Goal: Transaction & Acquisition: Purchase product/service

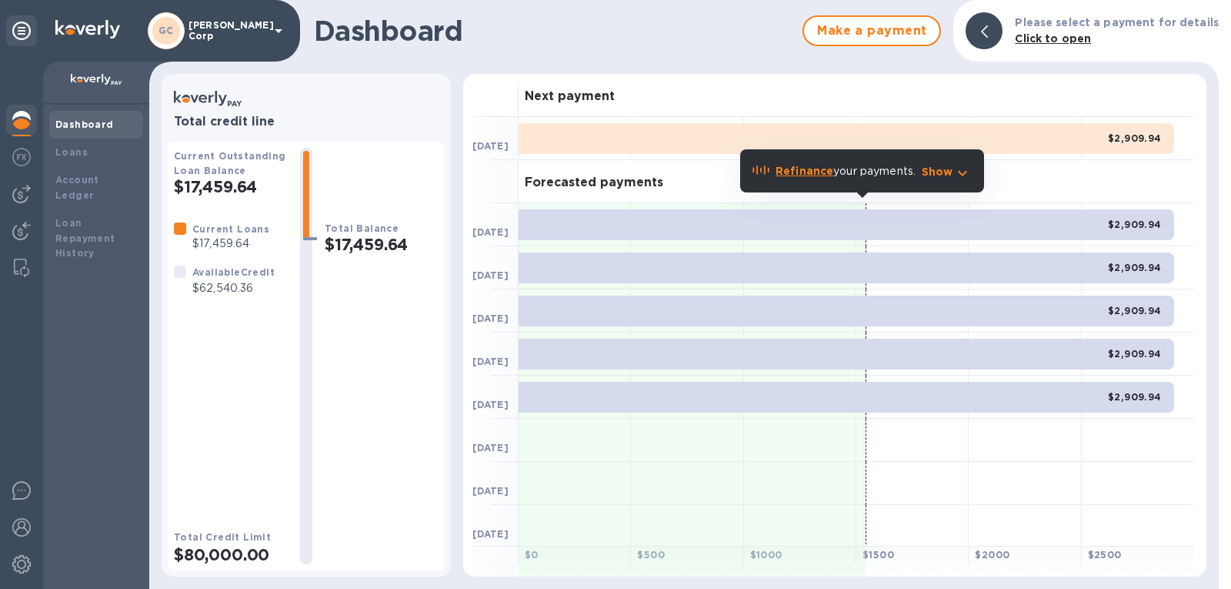
click at [999, 84] on div "Next payment" at bounding box center [856, 95] width 675 height 43
click at [18, 161] on img at bounding box center [21, 157] width 18 height 18
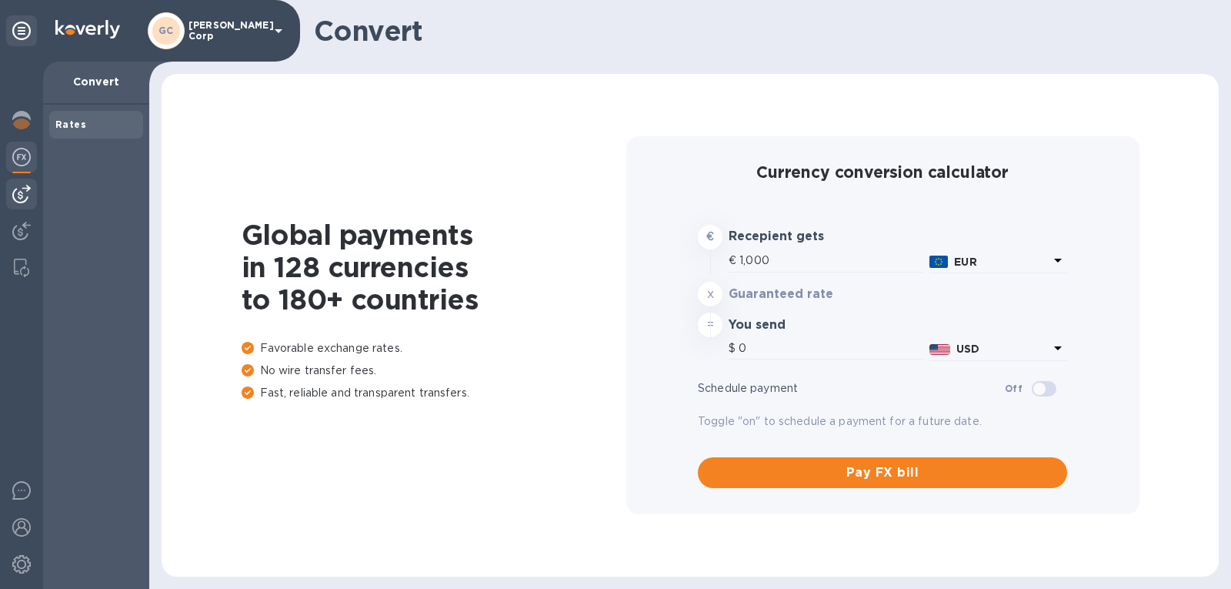
type input "1,169.53"
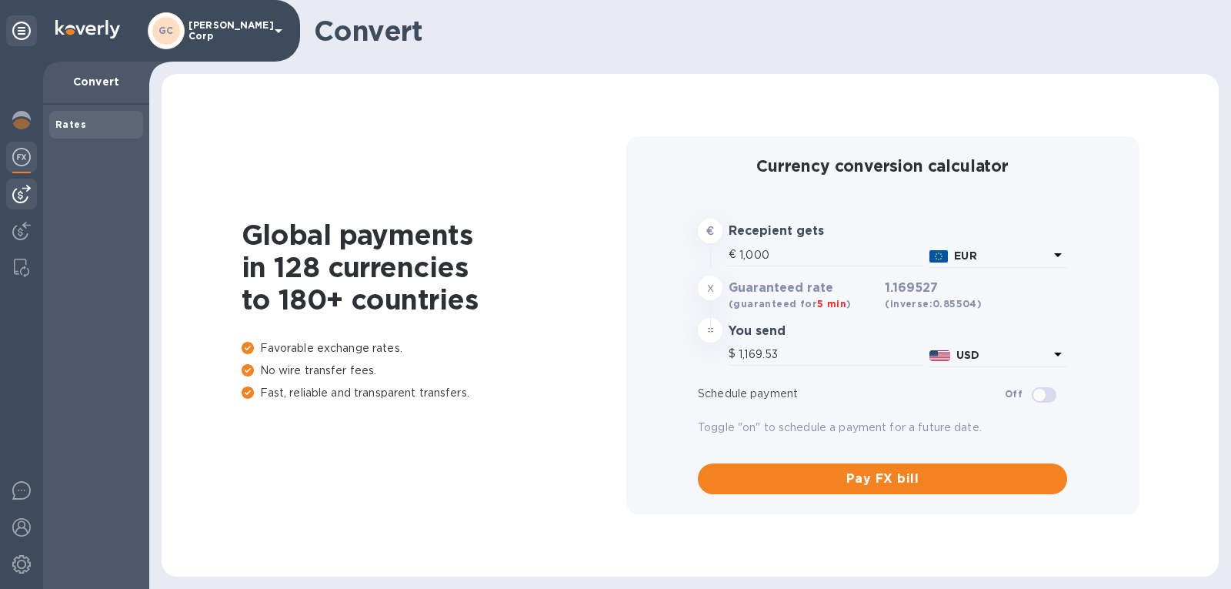
click at [24, 187] on img at bounding box center [21, 194] width 18 height 18
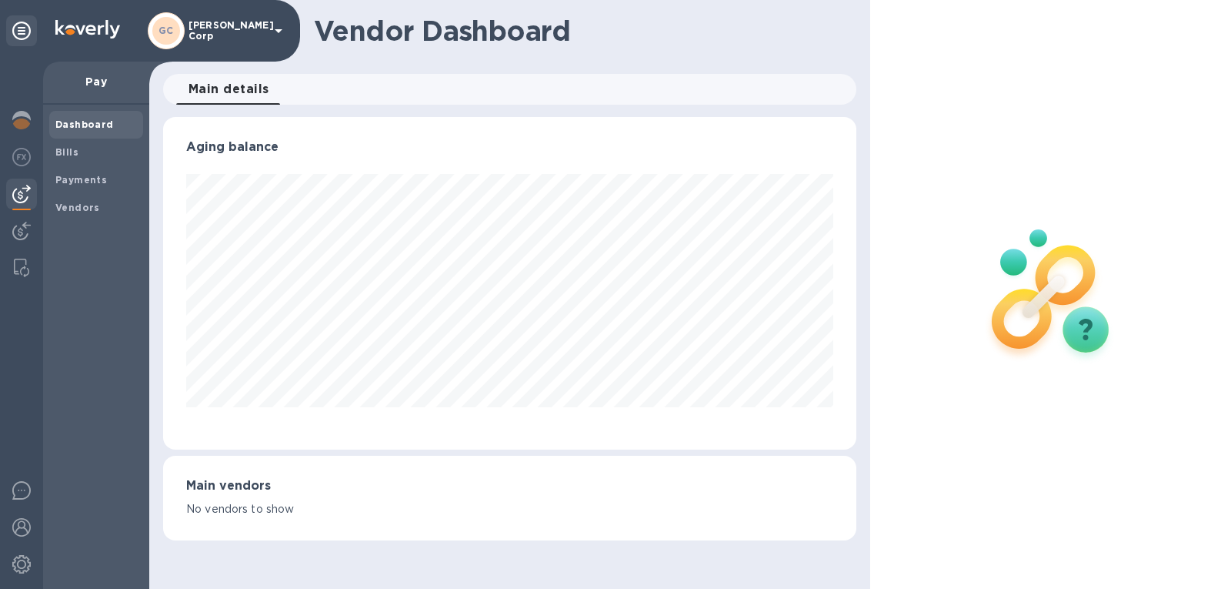
scroll to position [332, 694]
click at [92, 148] on span "Bills" at bounding box center [96, 152] width 82 height 15
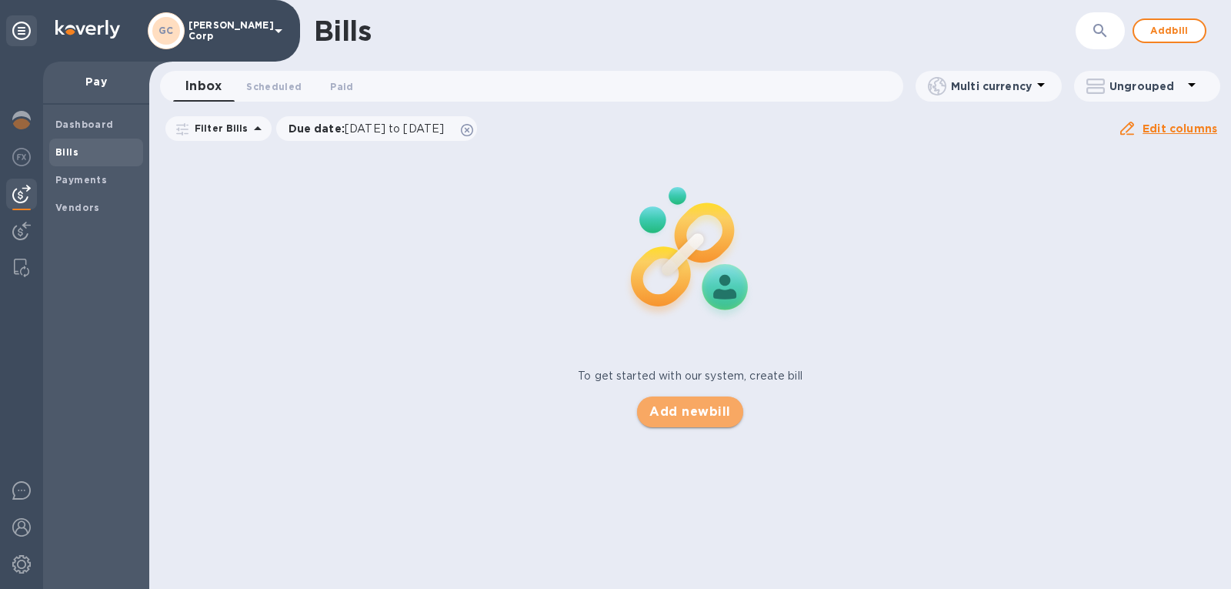
click at [675, 415] on span "Add new bill" at bounding box center [689, 411] width 81 height 18
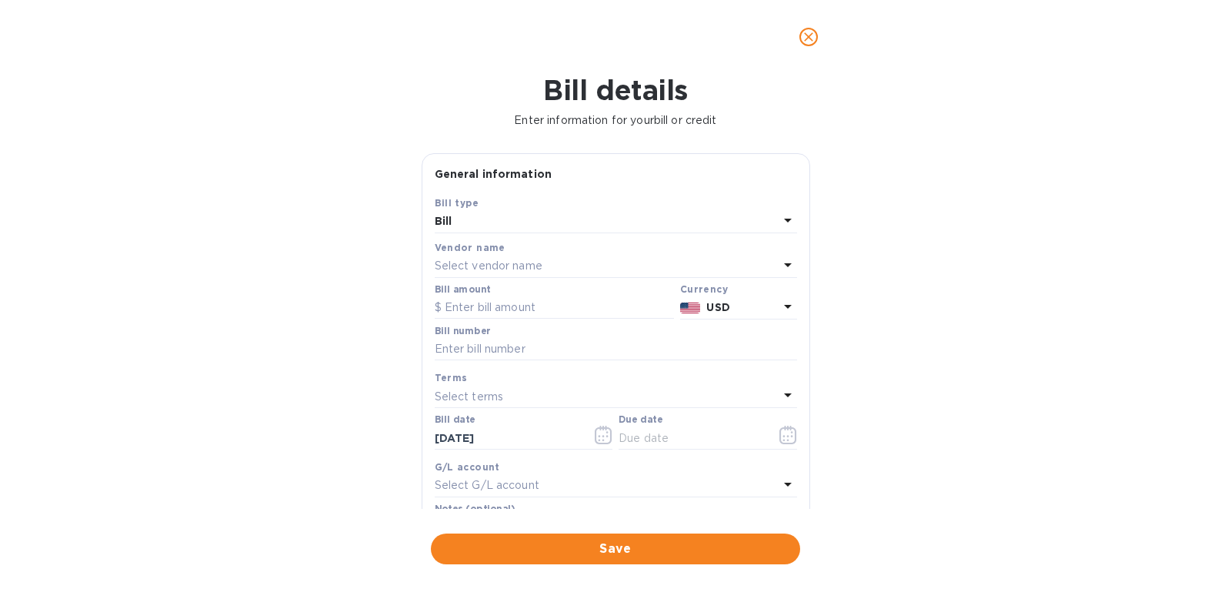
click at [468, 255] on div "Select vendor name" at bounding box center [607, 266] width 344 height 22
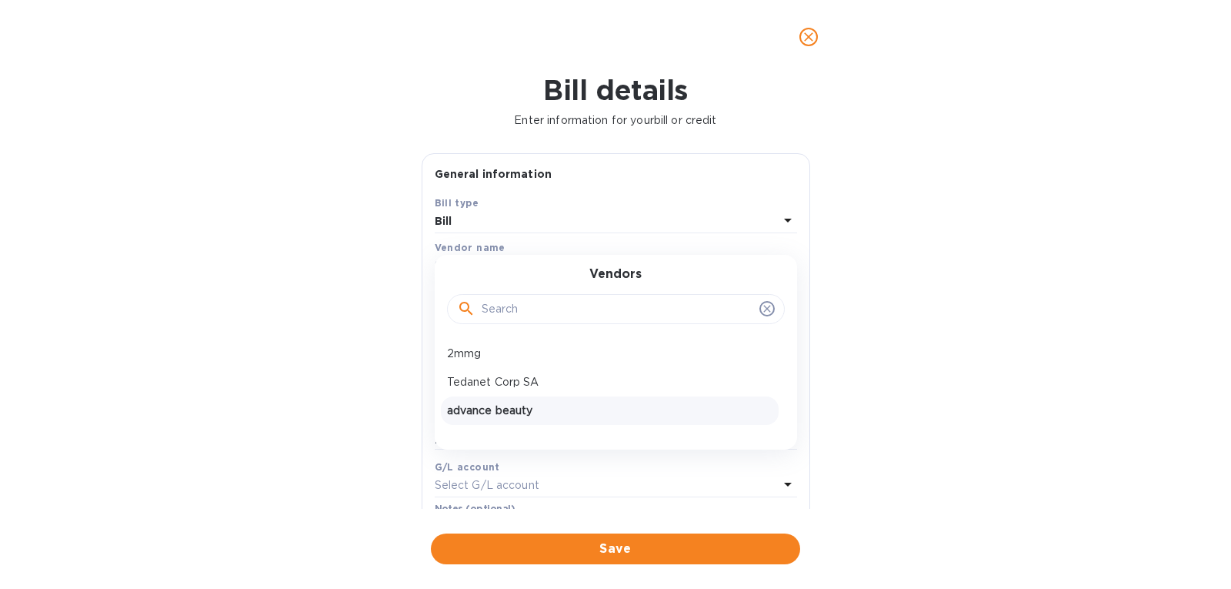
click at [494, 416] on p "advance beauty" at bounding box center [609, 410] width 325 height 16
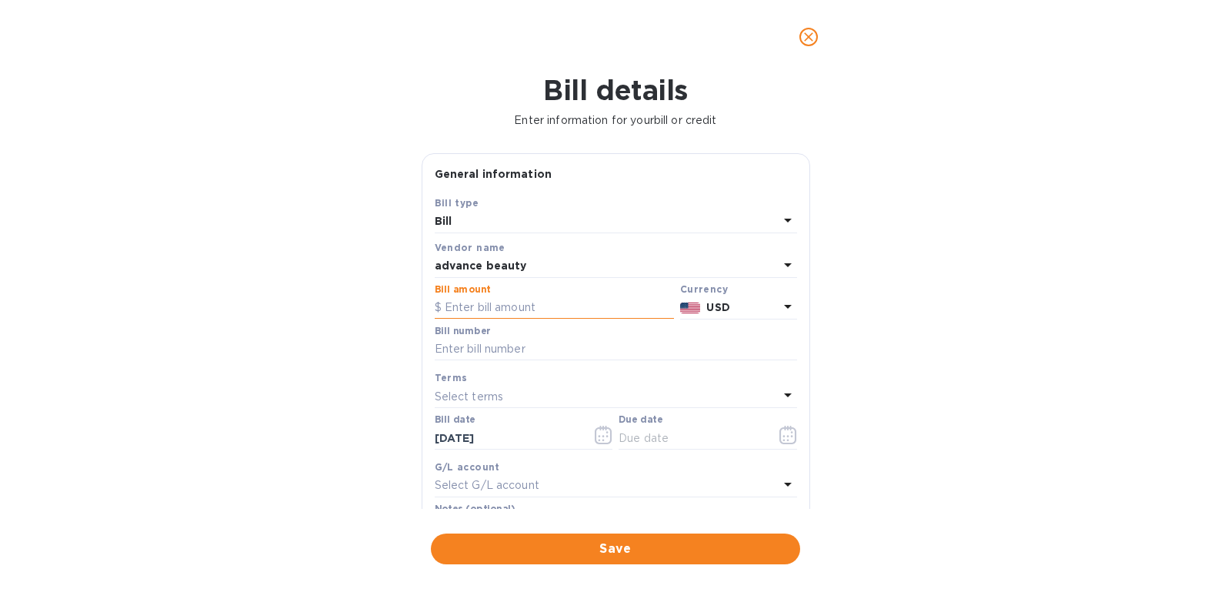
click at [514, 310] on input "text" at bounding box center [554, 307] width 239 height 23
paste input "29,913"
type input "29,913"
click at [522, 338] on input "text" at bounding box center [616, 349] width 362 height 23
click at [609, 355] on input "10638" at bounding box center [616, 349] width 362 height 23
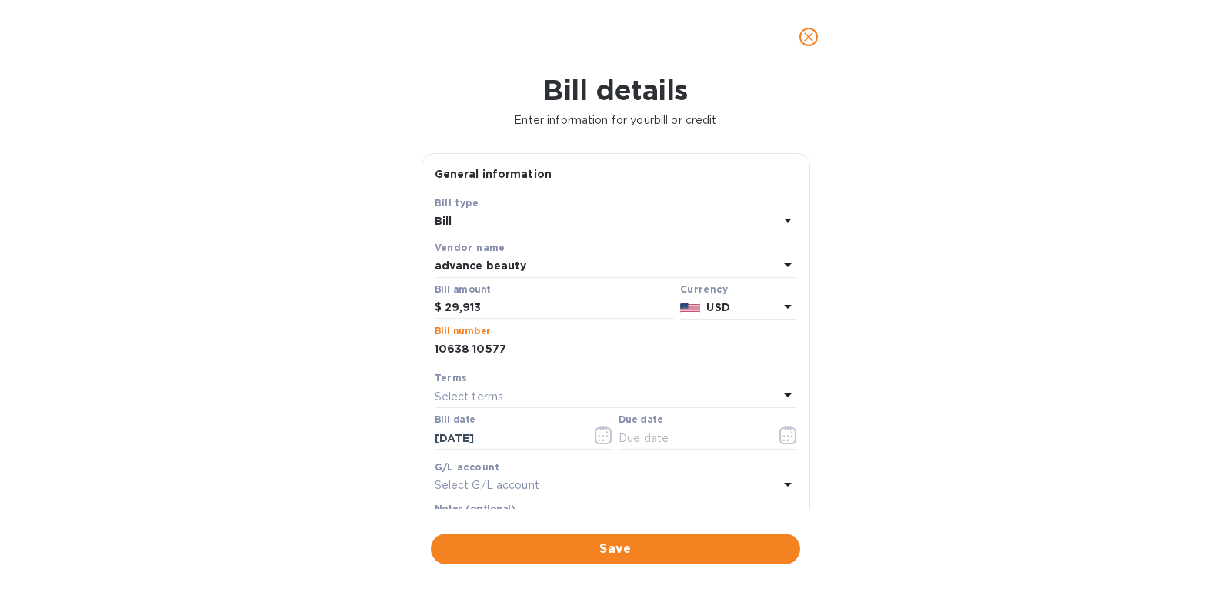
click at [469, 352] on input "10638 10577" at bounding box center [616, 349] width 362 height 23
click at [438, 347] on input "10638 & 10577" at bounding box center [616, 349] width 362 height 23
type input "Invoice 10638 & 10577"
click at [485, 400] on p "Select terms" at bounding box center [469, 396] width 69 height 16
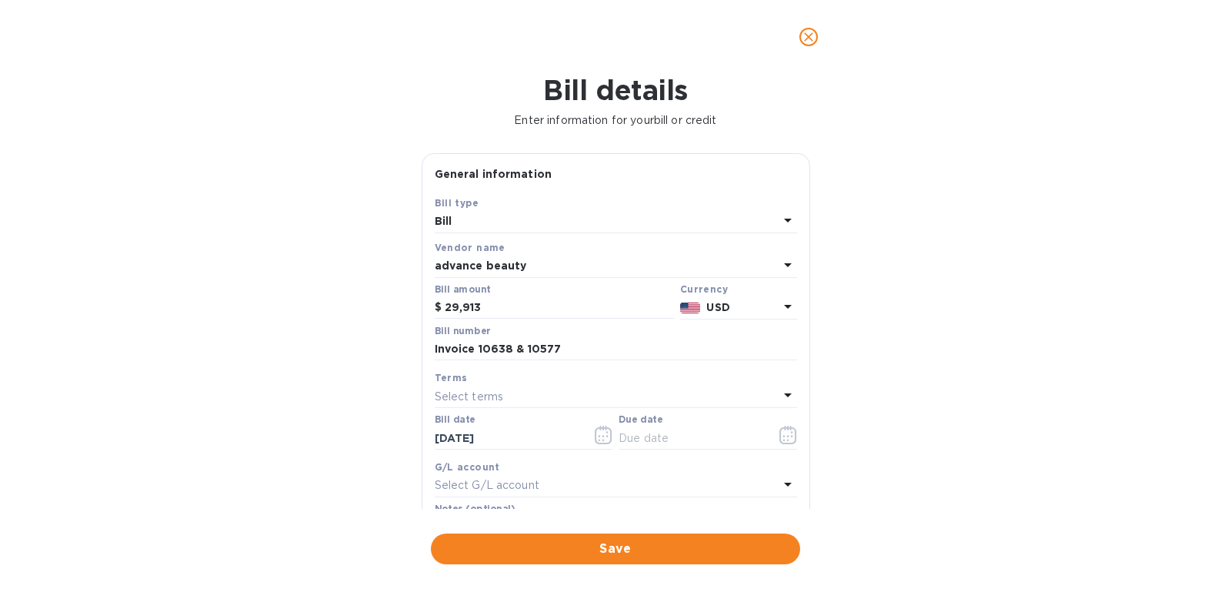
click at [408, 417] on div "Bill details Enter information for your bill or credit General information Save…" at bounding box center [615, 331] width 1231 height 515
click at [486, 388] on p "Select terms" at bounding box center [469, 396] width 69 height 16
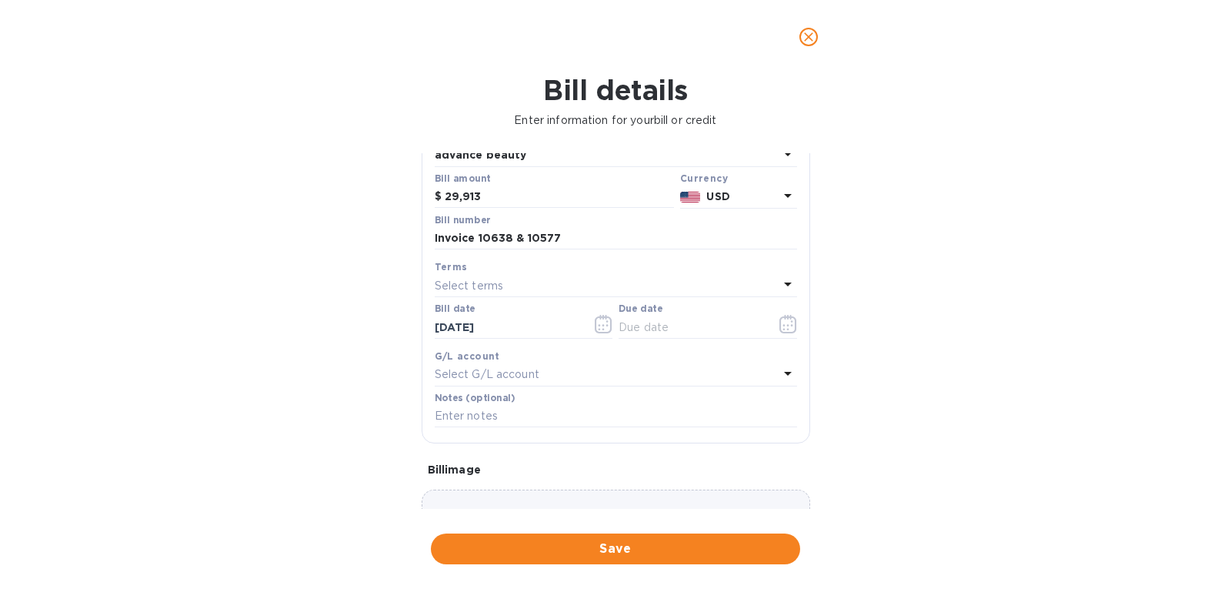
scroll to position [115, 0]
click at [650, 319] on input "text" at bounding box center [691, 322] width 145 height 23
click at [492, 319] on input "[DATE]" at bounding box center [507, 322] width 145 height 23
click at [786, 320] on icon "button" at bounding box center [787, 320] width 2 height 2
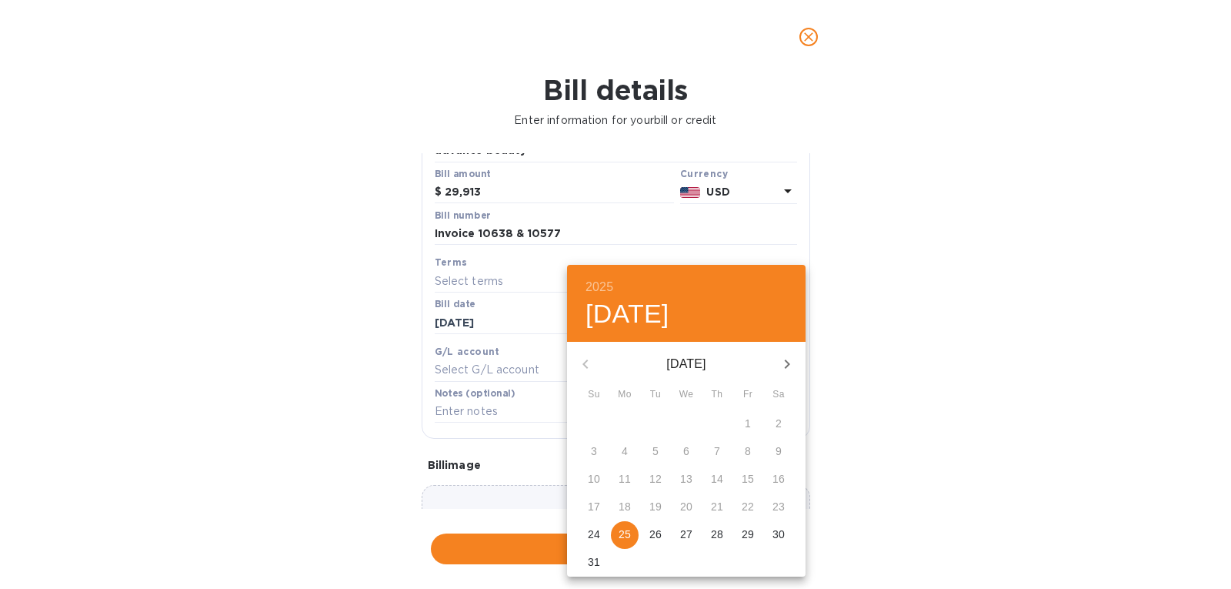
click at [618, 535] on span "25" at bounding box center [625, 533] width 28 height 15
type input "[DATE]"
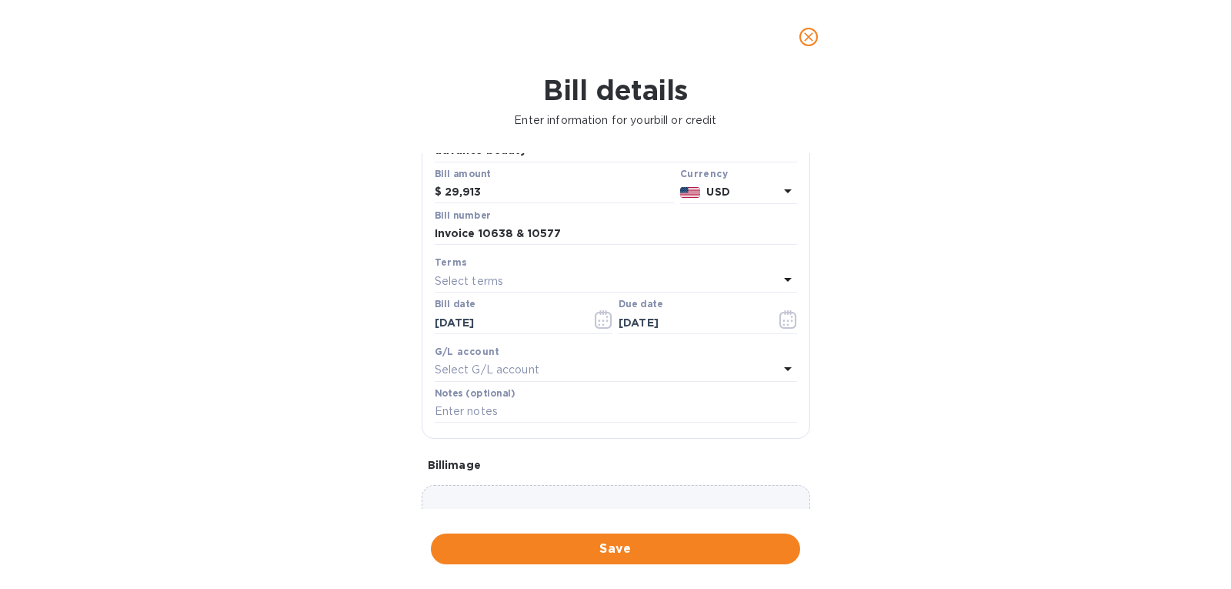
scroll to position [221, 0]
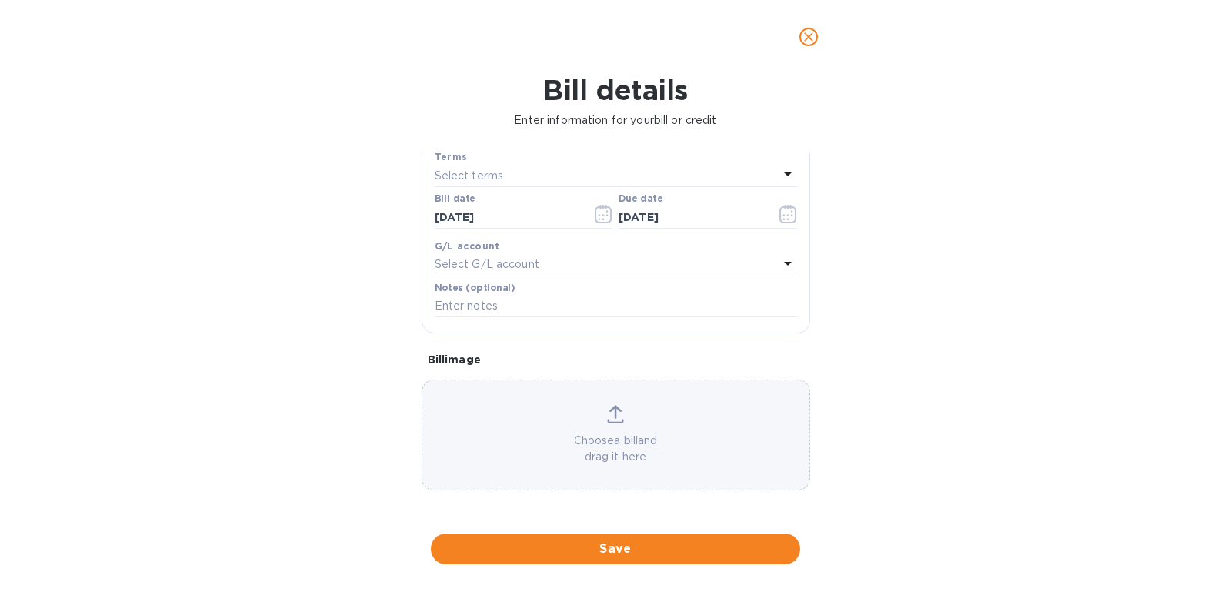
click at [559, 424] on div "Choose a bill and drag it here" at bounding box center [615, 435] width 387 height 60
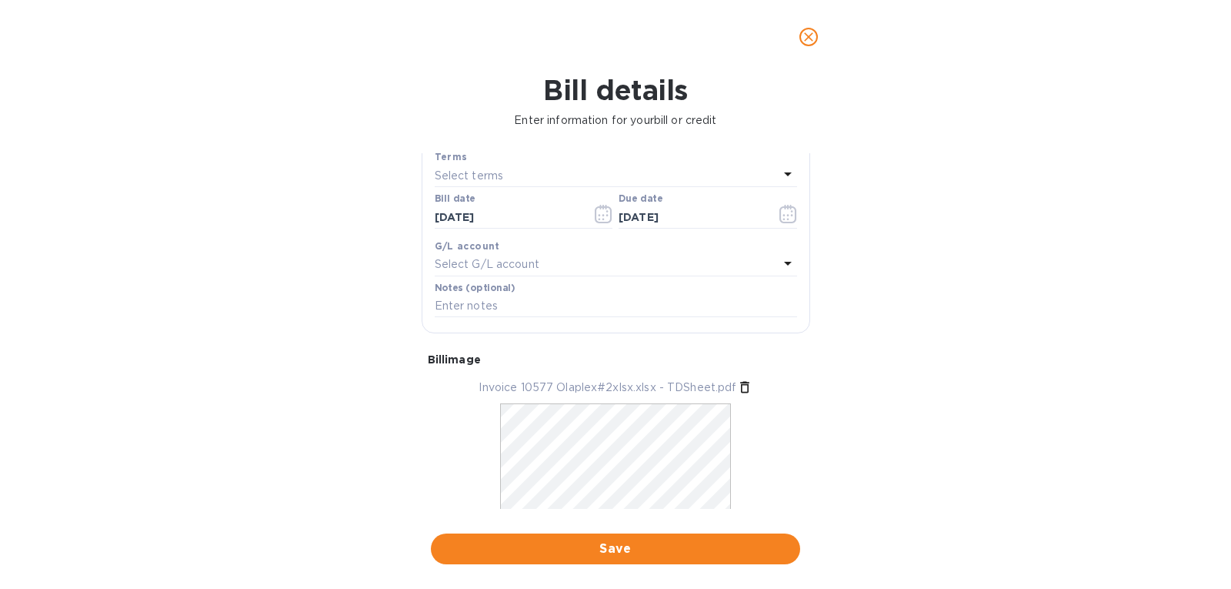
drag, startPoint x: 802, startPoint y: 375, endPoint x: 809, endPoint y: 446, distance: 71.2
click at [809, 446] on div "General information Save Bill type Bill Vendor name advance beauty Bill amount …" at bounding box center [616, 330] width 388 height 355
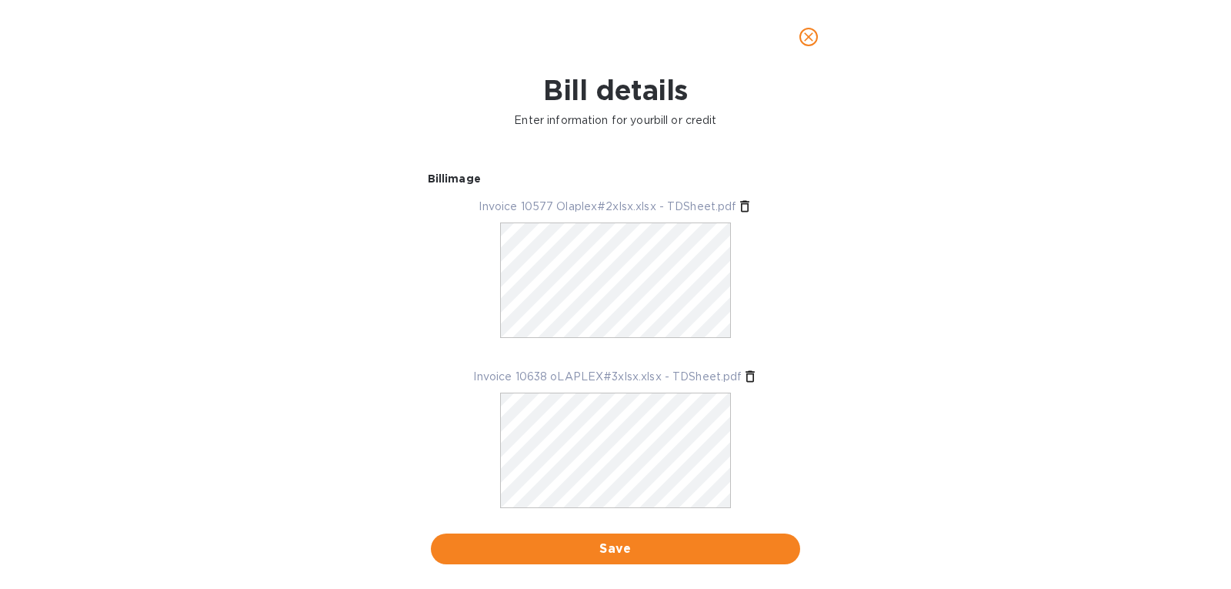
scroll to position [398, 0]
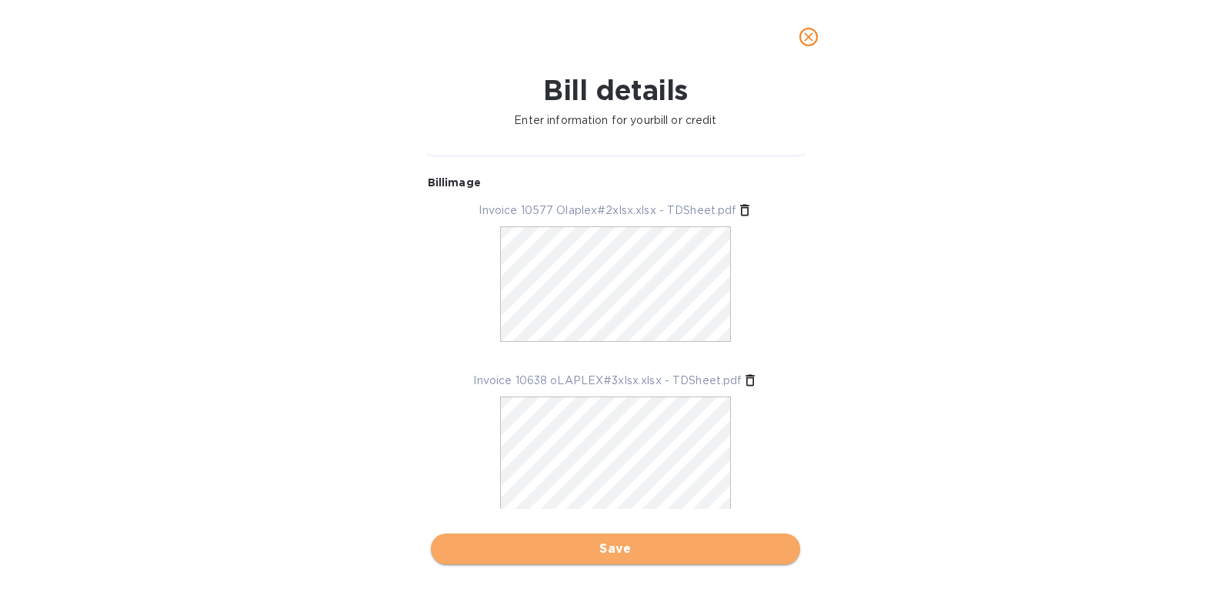
click at [613, 557] on span "Save" at bounding box center [615, 548] width 345 height 18
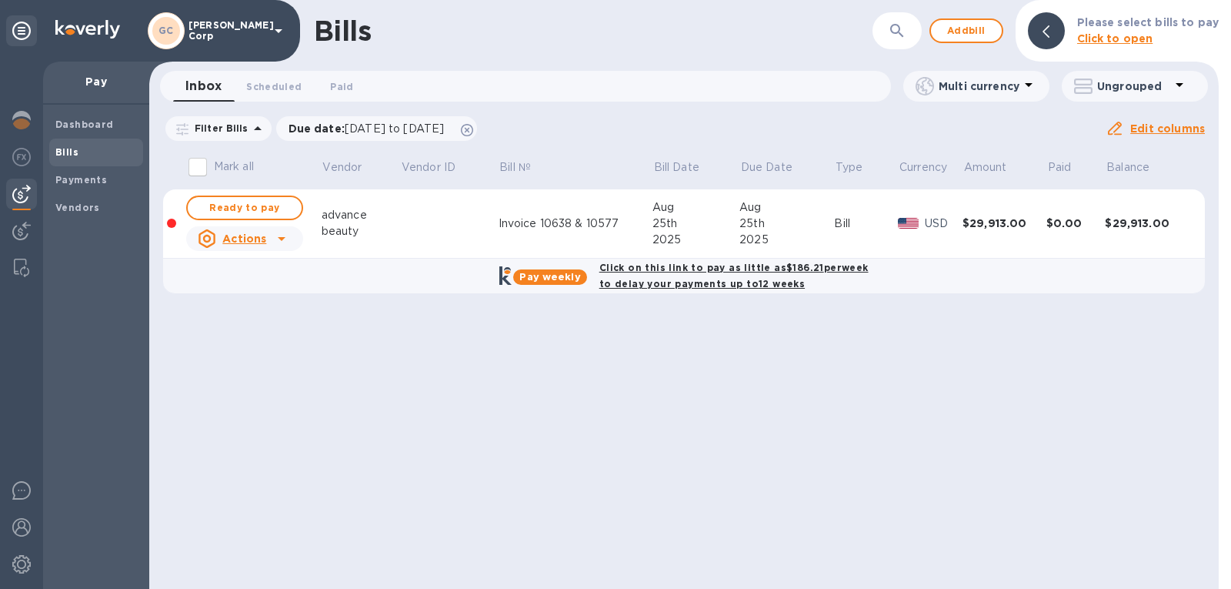
click at [542, 408] on div "Bills ​ Add bill Please select bills to pay Click to open Inbox 0 Scheduled 0 P…" at bounding box center [683, 294] width 1069 height 589
click at [663, 282] on b "Click on this link to pay as little as $186.21 per week to delay your payments …" at bounding box center [733, 276] width 269 height 28
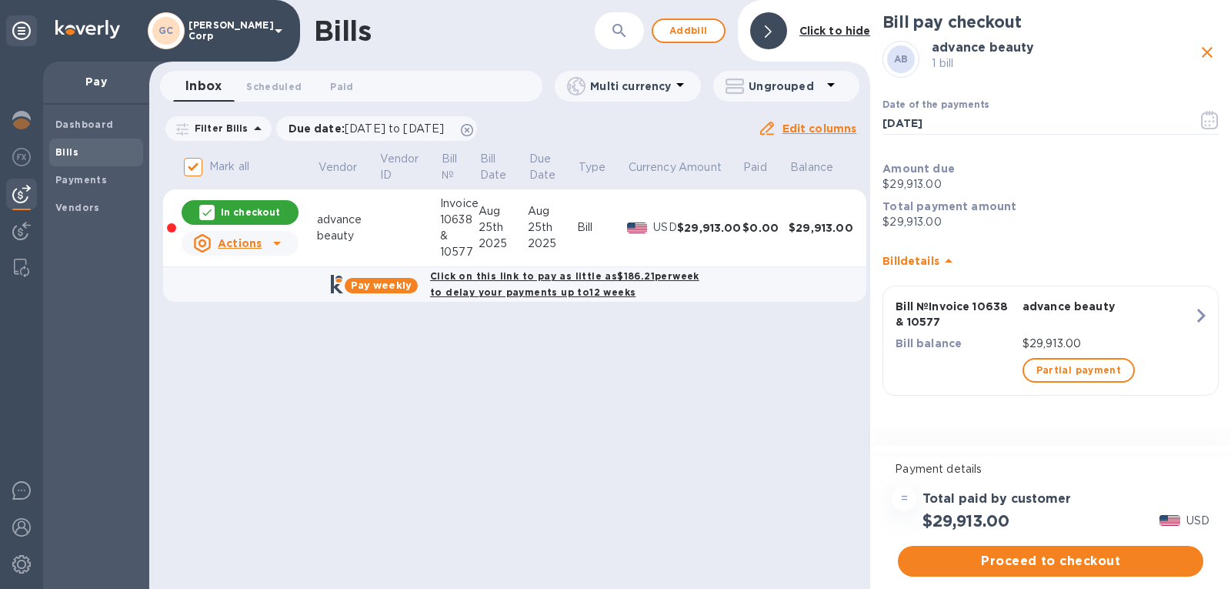
click at [521, 290] on b "Click on this link to pay as little as $186.21 per week to delay your payments …" at bounding box center [564, 284] width 269 height 28
click at [378, 283] on b "Pay weekly" at bounding box center [381, 285] width 61 height 12
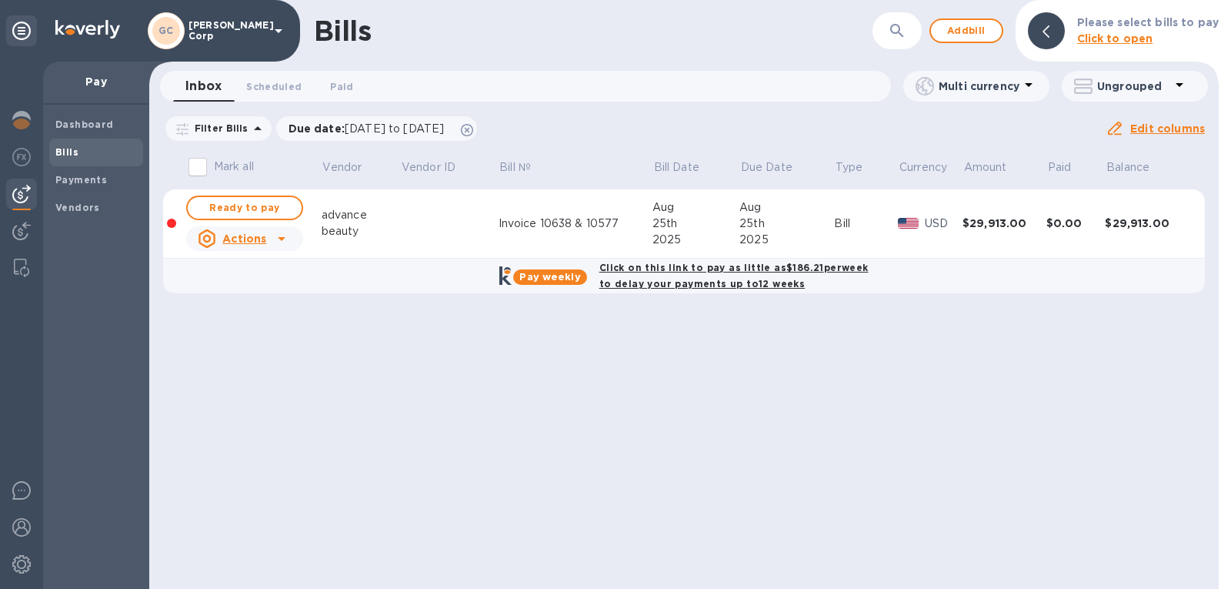
click at [512, 278] on icon at bounding box center [505, 275] width 12 height 18
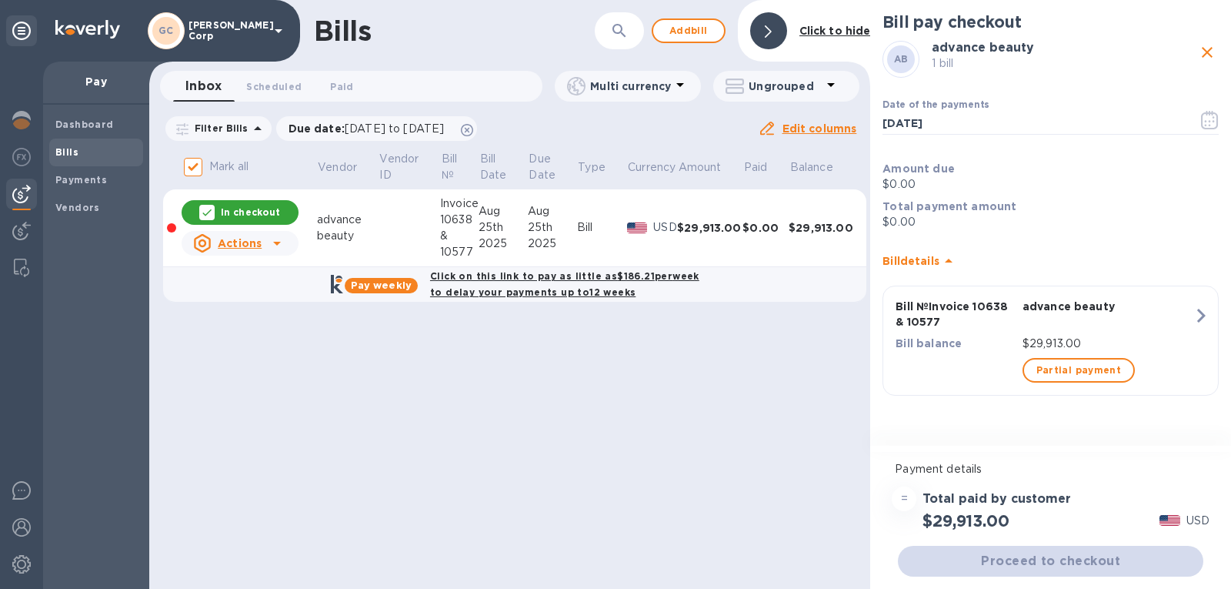
click at [360, 283] on b "Pay weekly" at bounding box center [381, 285] width 61 height 12
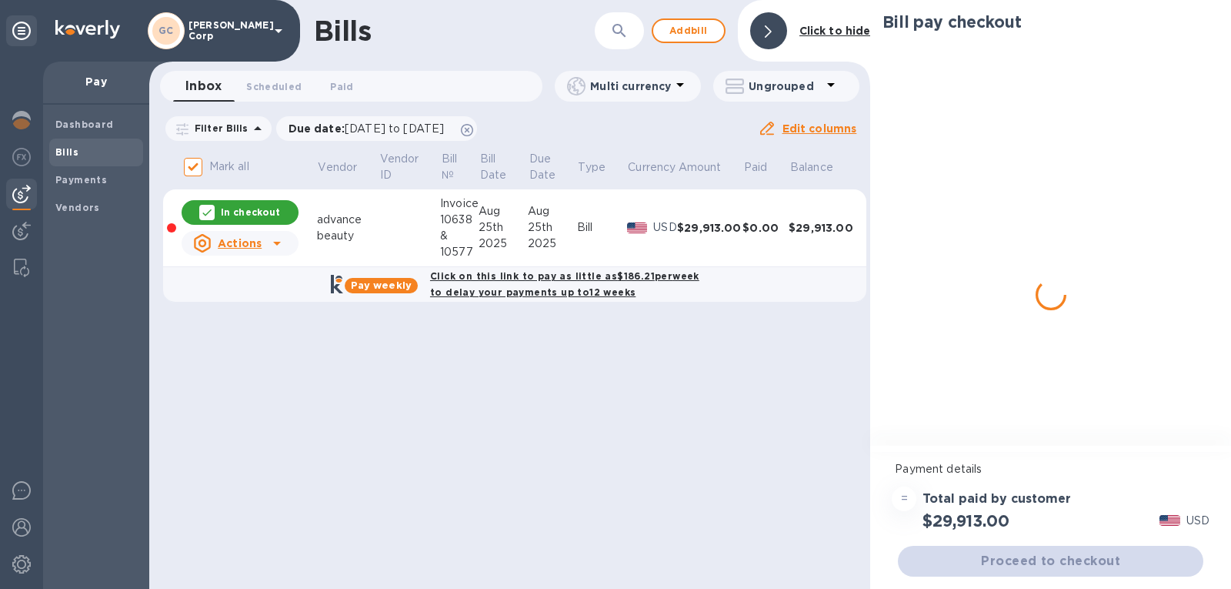
click at [261, 245] on u "Actions" at bounding box center [240, 243] width 44 height 12
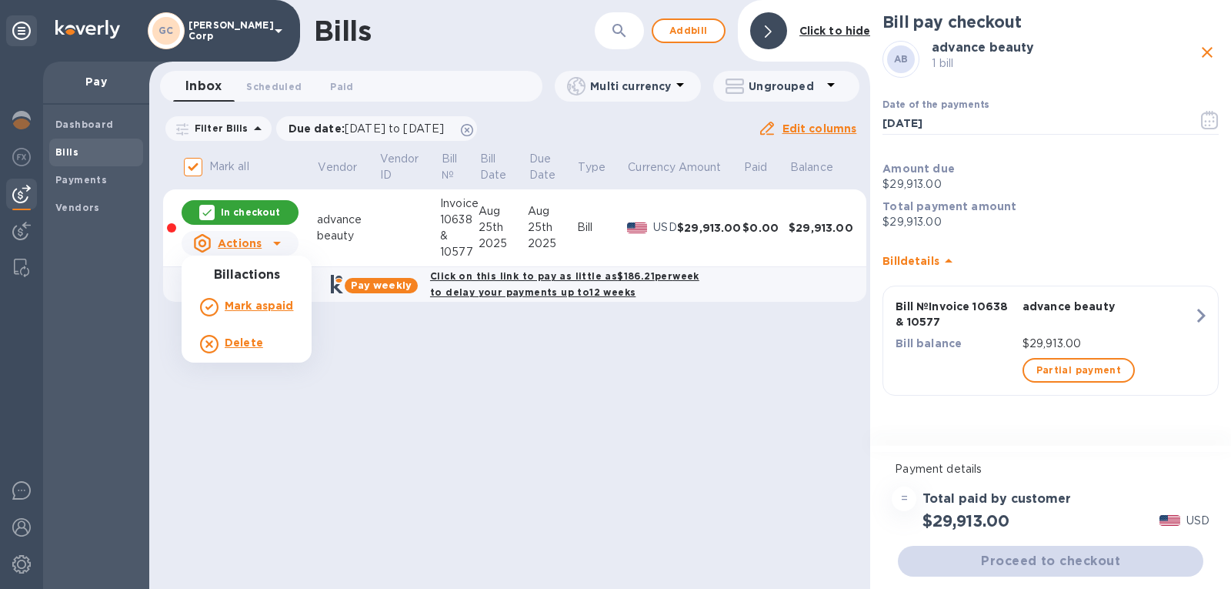
click at [359, 382] on div at bounding box center [615, 294] width 1231 height 589
click at [379, 286] on b "Pay weekly" at bounding box center [381, 285] width 61 height 12
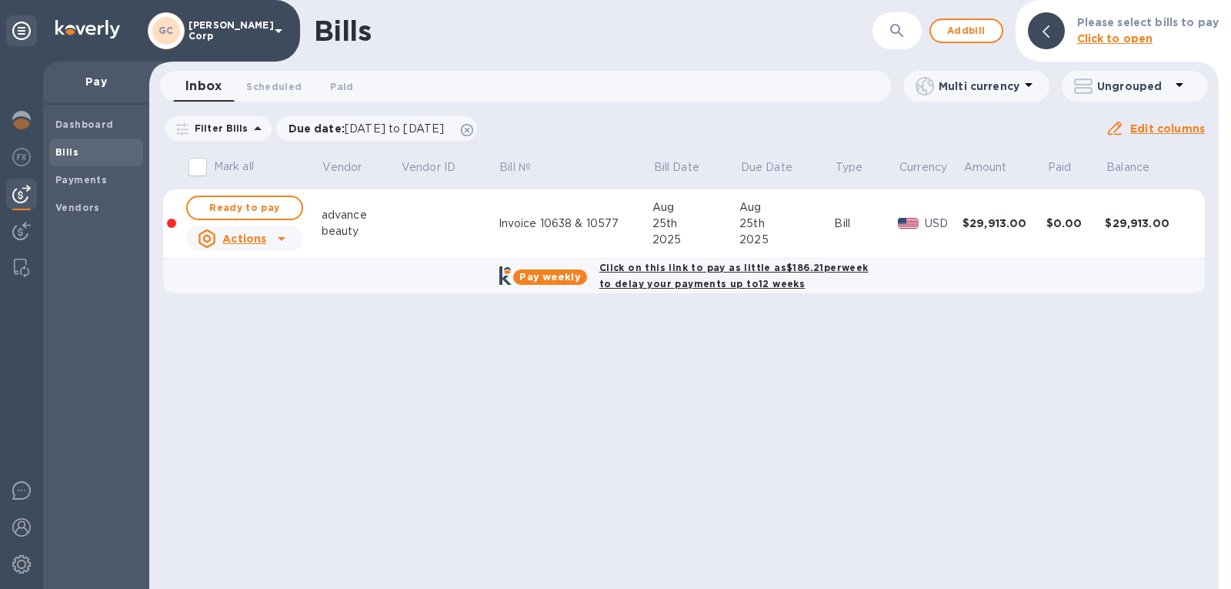
checkbox input "true"
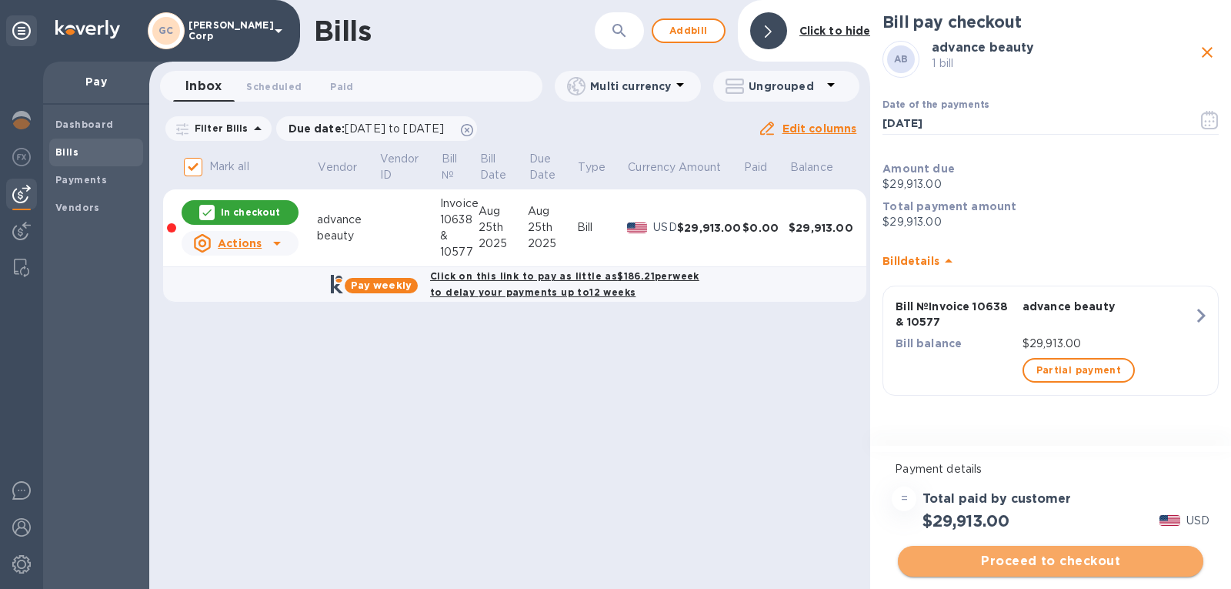
click at [1087, 555] on span "Proceed to checkout" at bounding box center [1050, 561] width 281 height 18
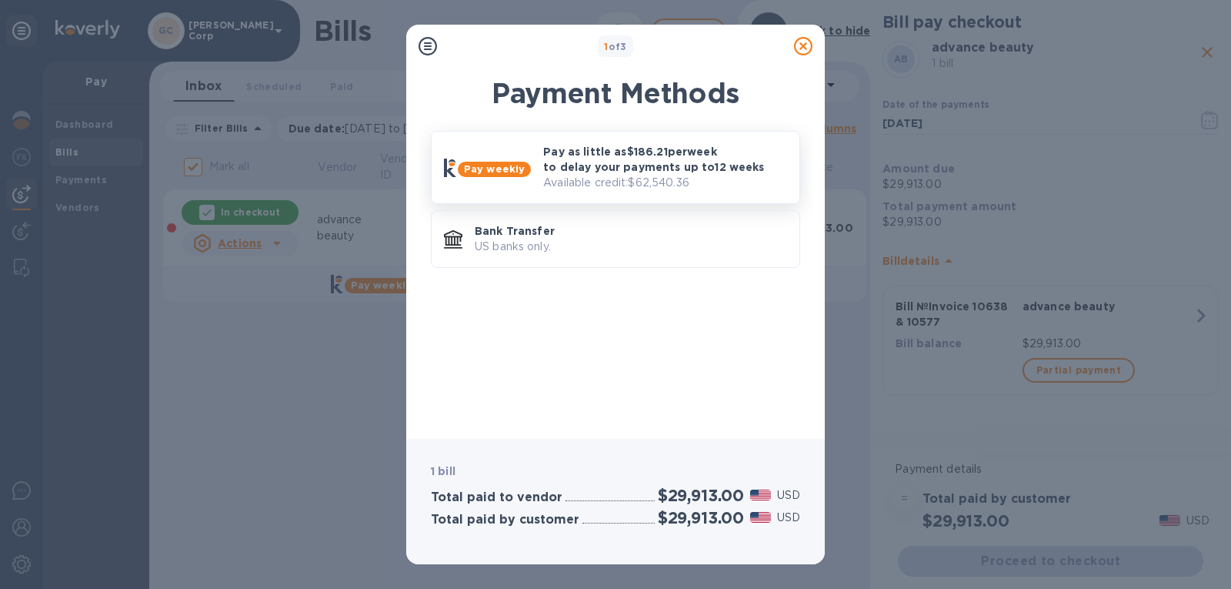
click at [518, 185] on div "Pay weekly Pay as little as $186.21 per week to delay your payments up to 12 we…" at bounding box center [615, 167] width 355 height 59
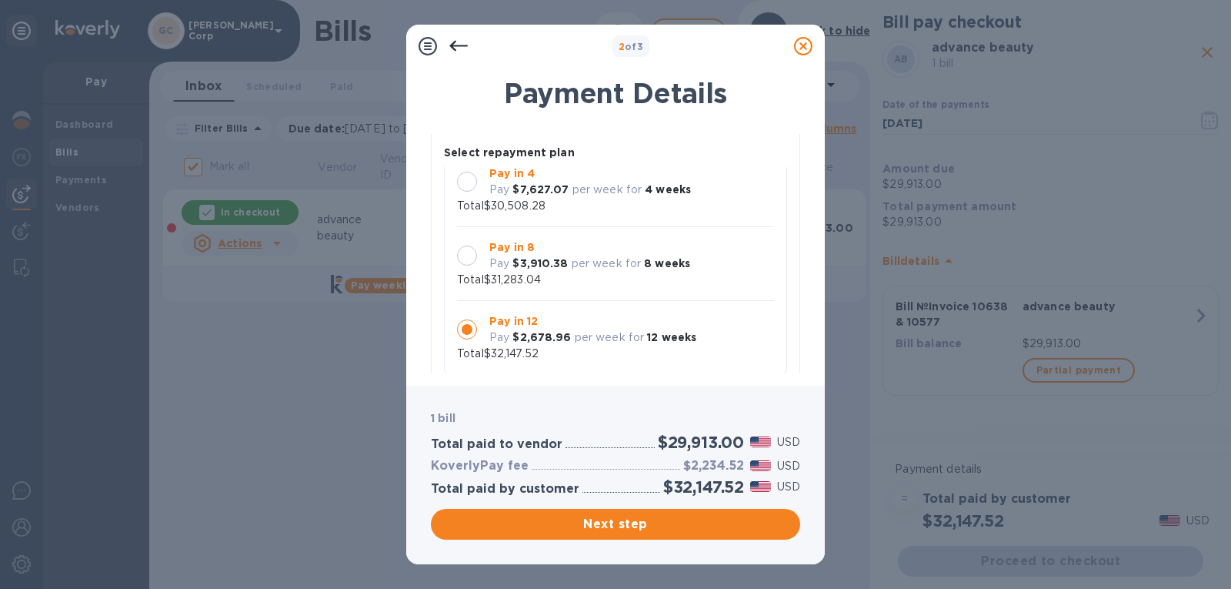
scroll to position [108, 0]
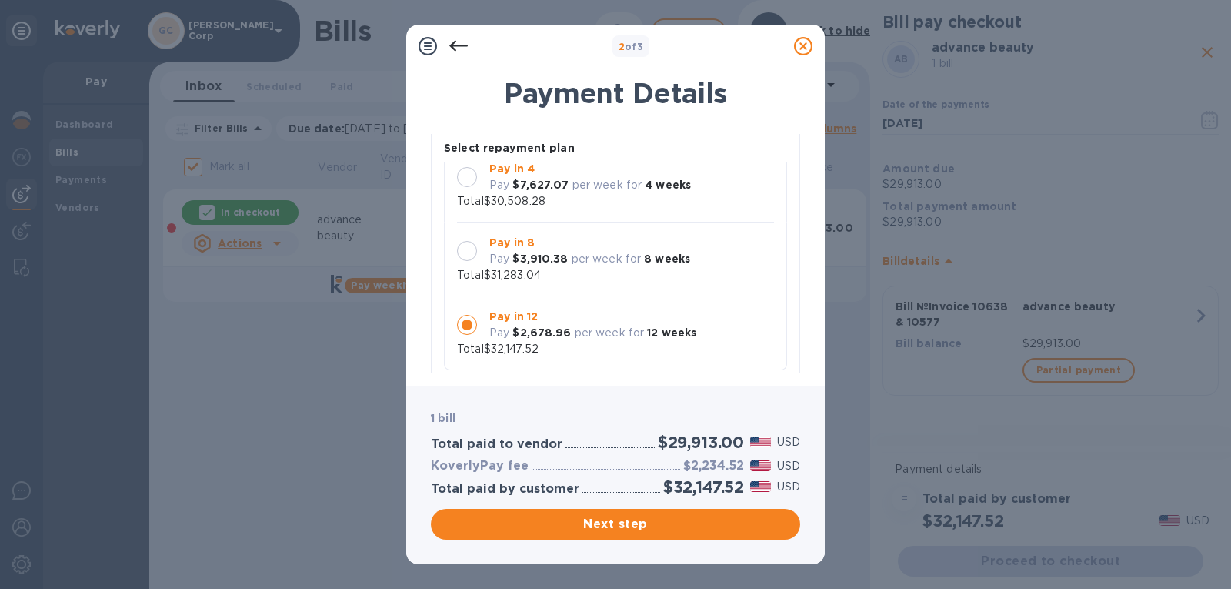
click at [468, 253] on div at bounding box center [467, 251] width 20 height 20
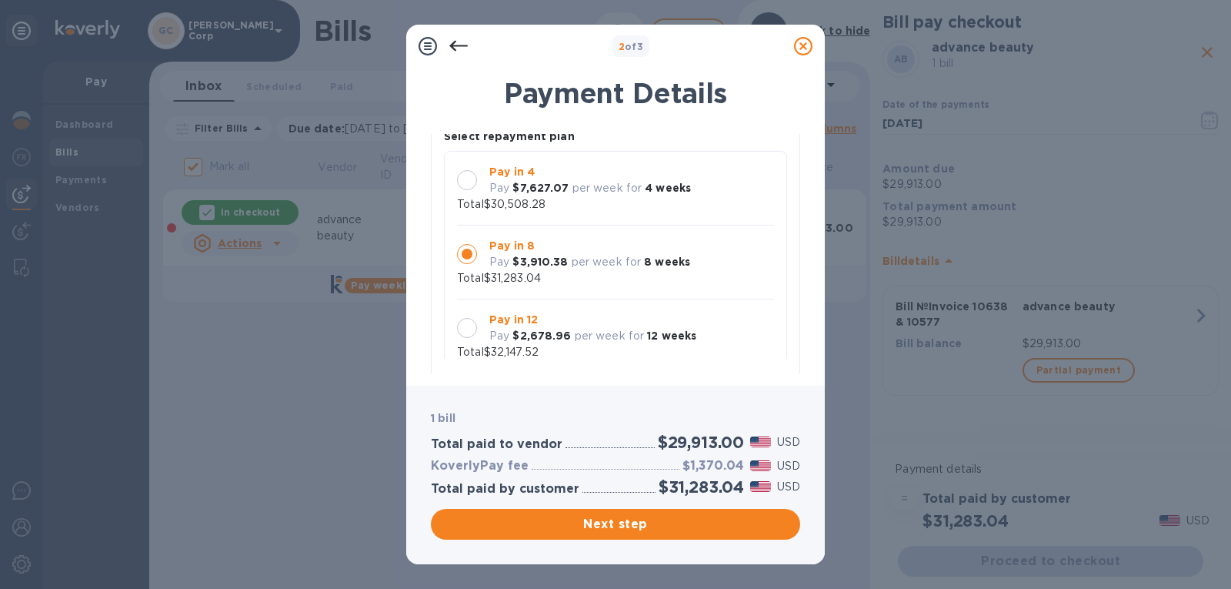
scroll to position [0, 0]
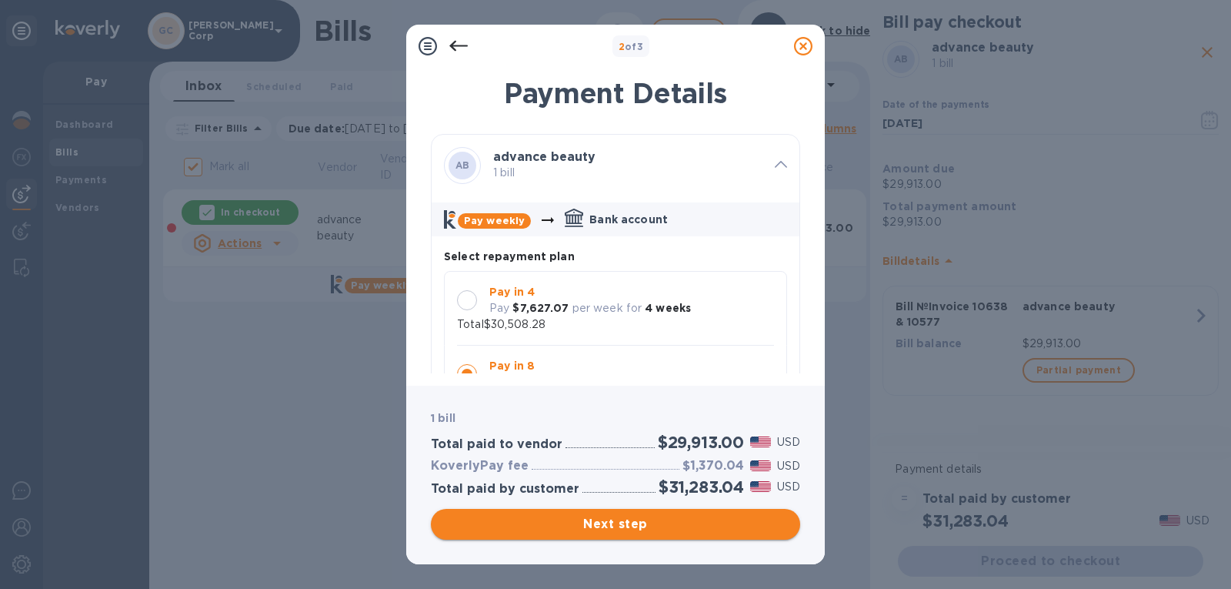
click at [642, 518] on span "Next step" at bounding box center [615, 524] width 345 height 18
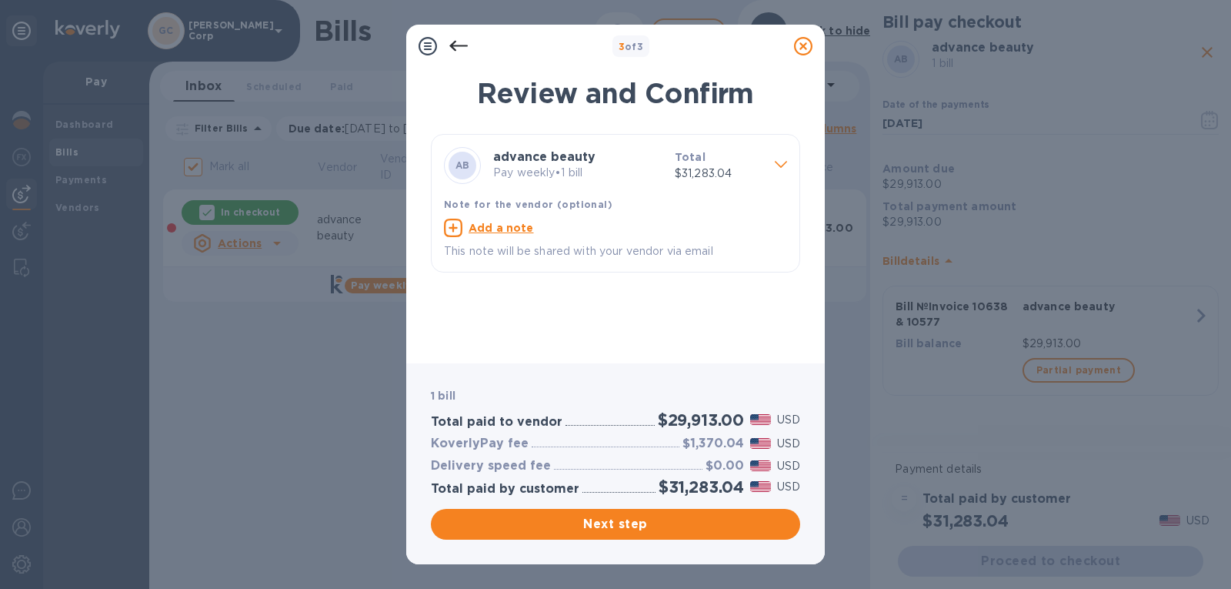
click at [503, 228] on u "Add a note" at bounding box center [500, 228] width 65 height 12
click at [503, 228] on textarea at bounding box center [603, 229] width 318 height 13
paste textarea "29913"
type textarea "29913"
click at [445, 226] on textarea "Invoice 10638" at bounding box center [603, 229] width 318 height 13
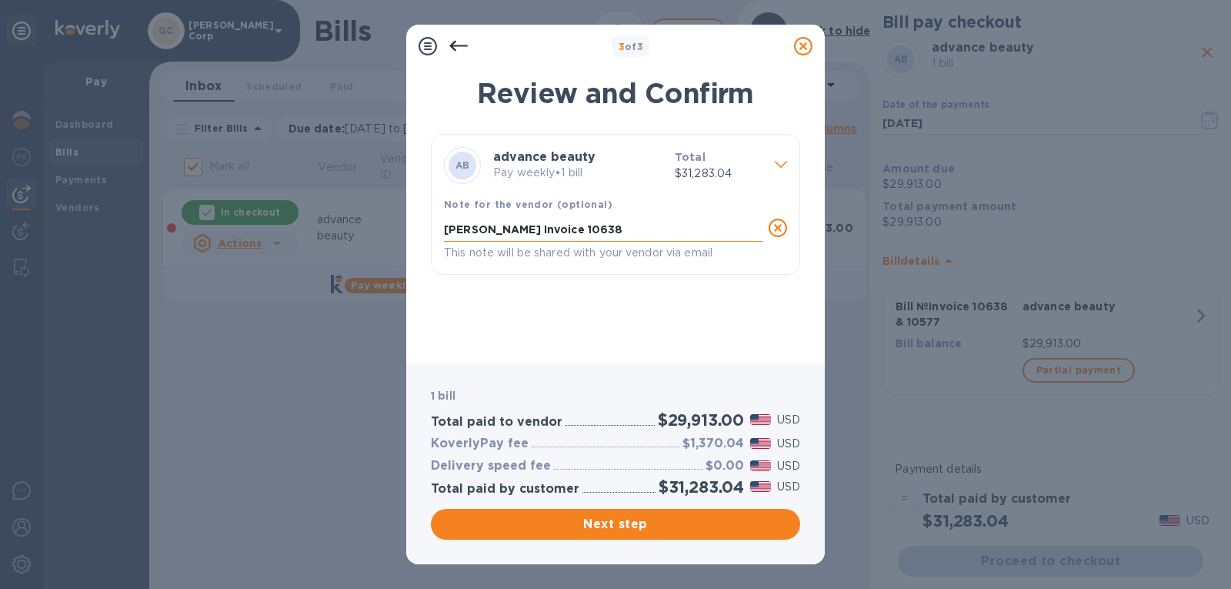
click at [581, 232] on textarea "[PERSON_NAME] Invoice 10638" at bounding box center [603, 229] width 318 height 13
type textarea "[PERSON_NAME] Invoice 10638 & 10577"
click at [599, 517] on span "Next step" at bounding box center [615, 524] width 345 height 18
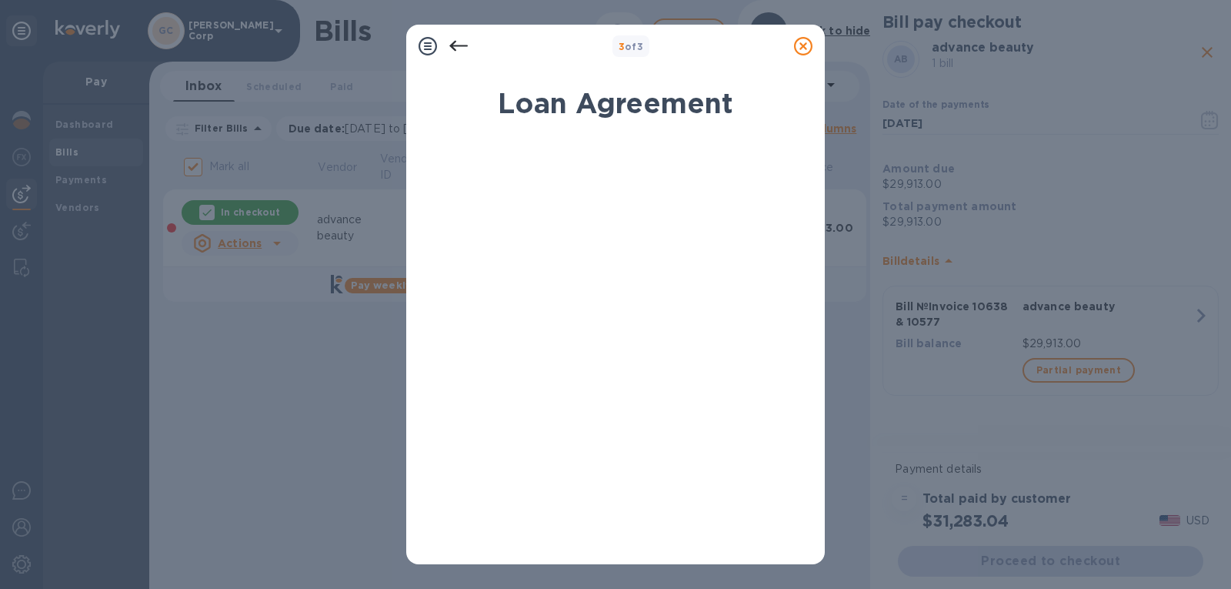
scroll to position [272, 0]
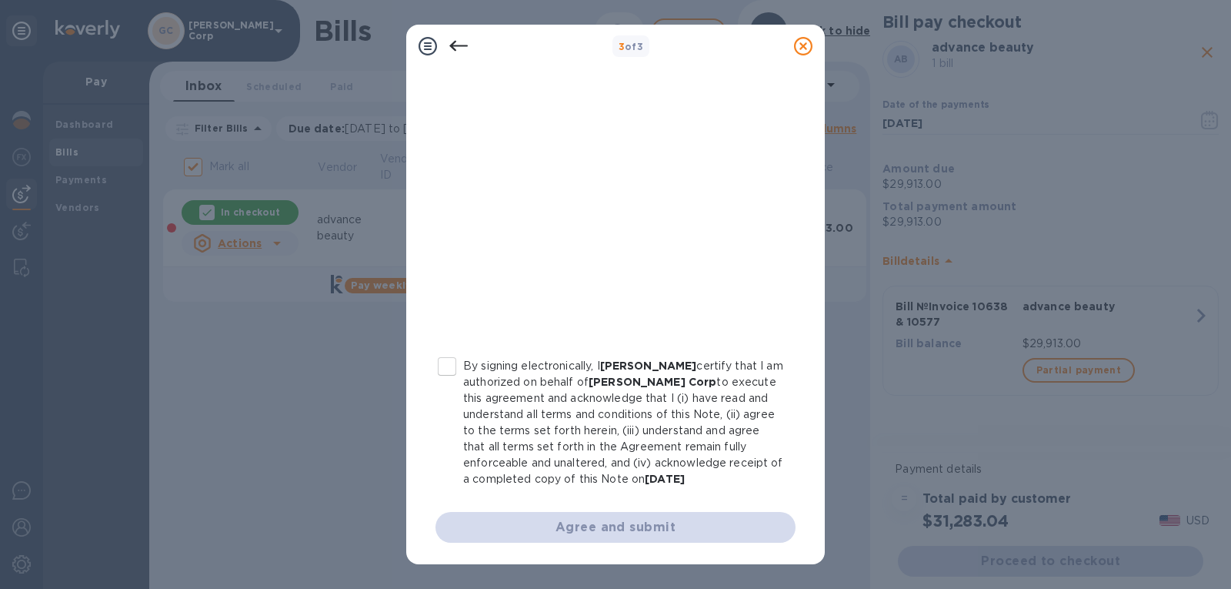
click at [455, 368] on input "By signing electronically, I [PERSON_NAME] certify that I am authorized on beha…" at bounding box center [447, 366] width 32 height 32
checkbox input "true"
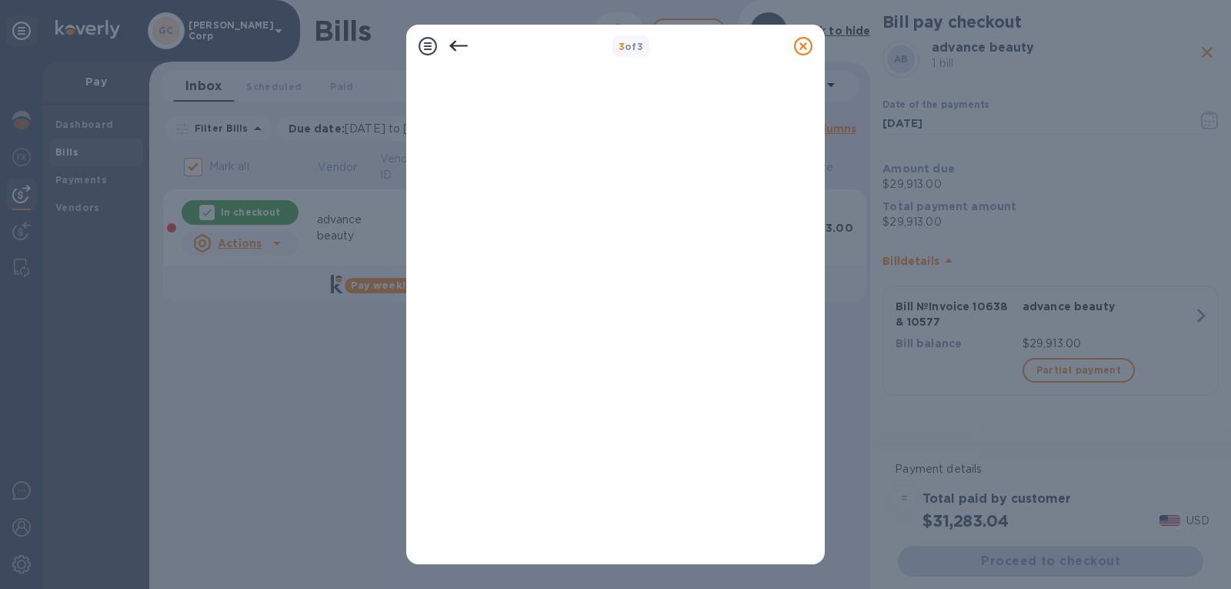
scroll to position [20, 0]
click at [799, 45] on icon at bounding box center [803, 46] width 18 height 18
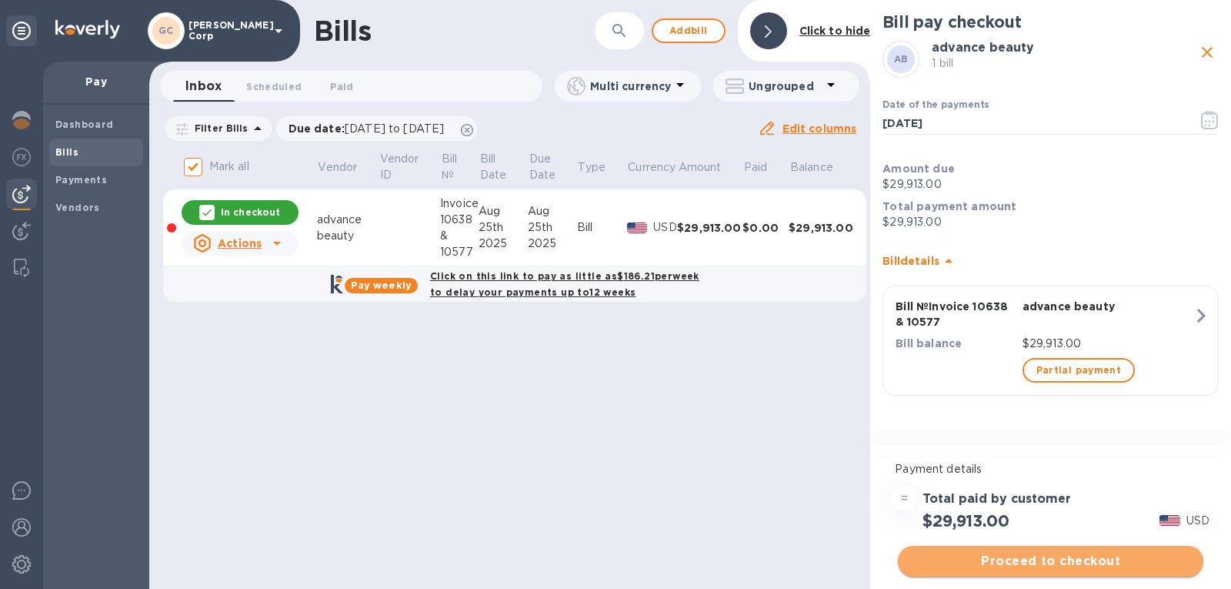
click at [1049, 563] on span "Proceed to checkout" at bounding box center [1050, 561] width 281 height 18
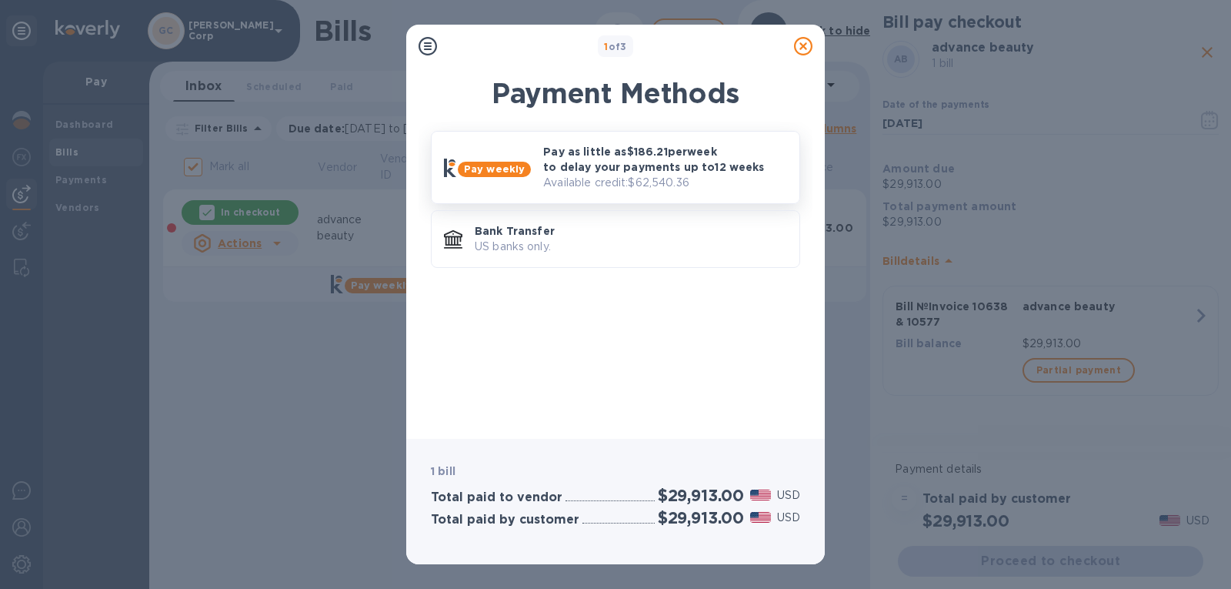
click at [630, 163] on p "Pay as little as $186.21 per week to delay your payments up to 12 weeks" at bounding box center [665, 159] width 244 height 31
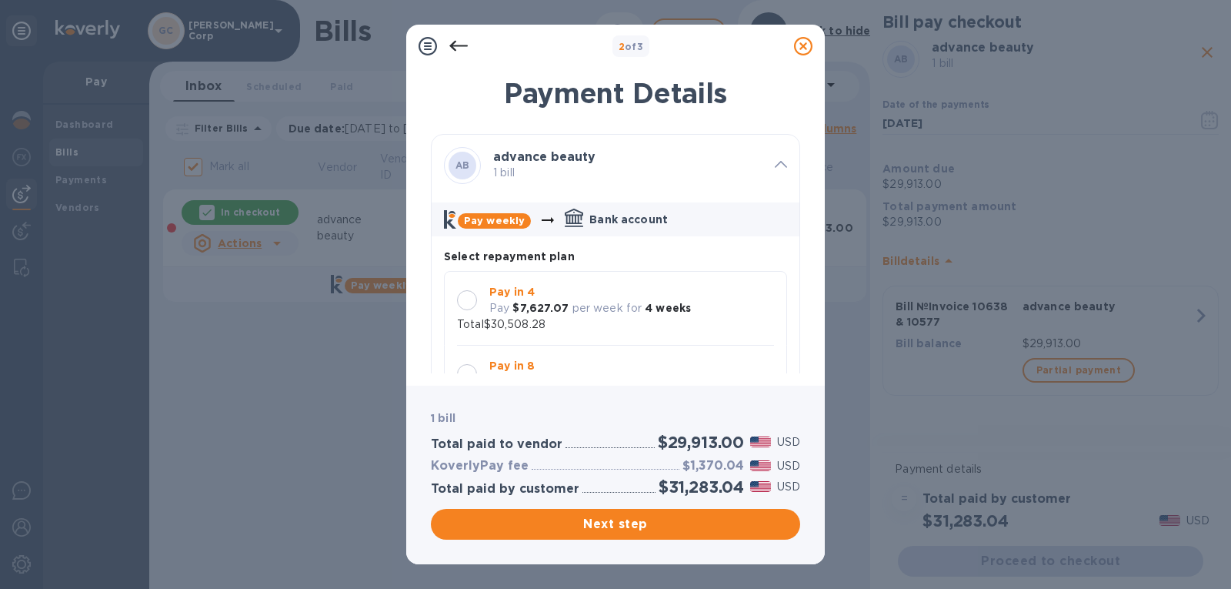
scroll to position [15, 0]
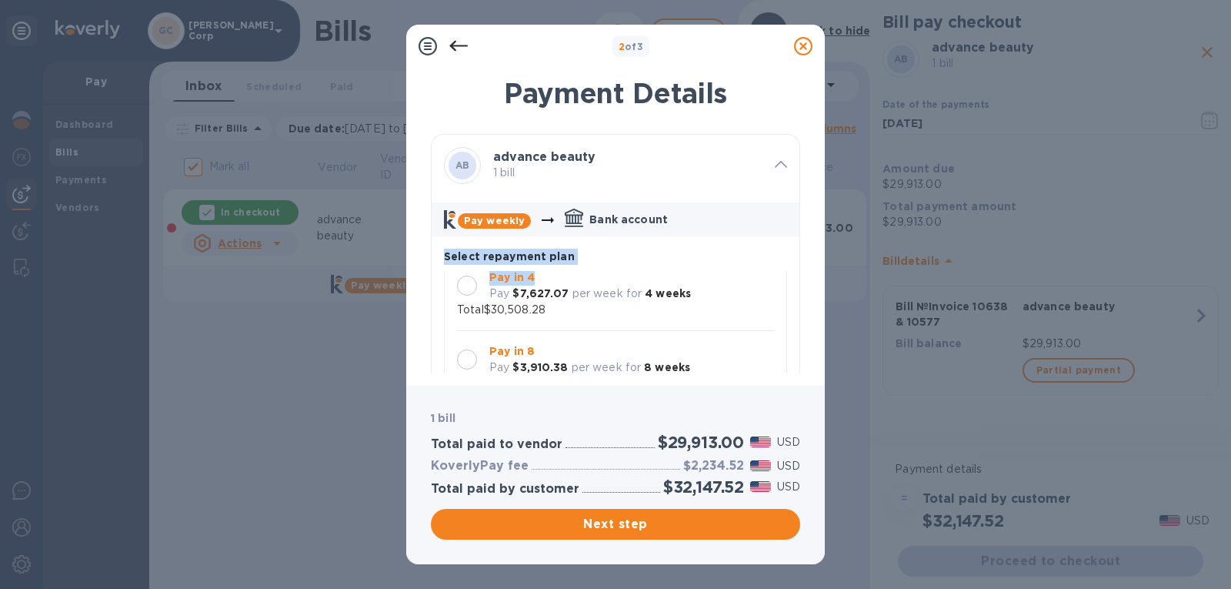
drag, startPoint x: 793, startPoint y: 226, endPoint x: 795, endPoint y: 268, distance: 42.4
click at [795, 268] on div "AB advance beauty 1 bill Pay weekly Bank account Select repayment plan Pay in 4…" at bounding box center [615, 253] width 369 height 239
click at [475, 349] on div at bounding box center [467, 359] width 32 height 32
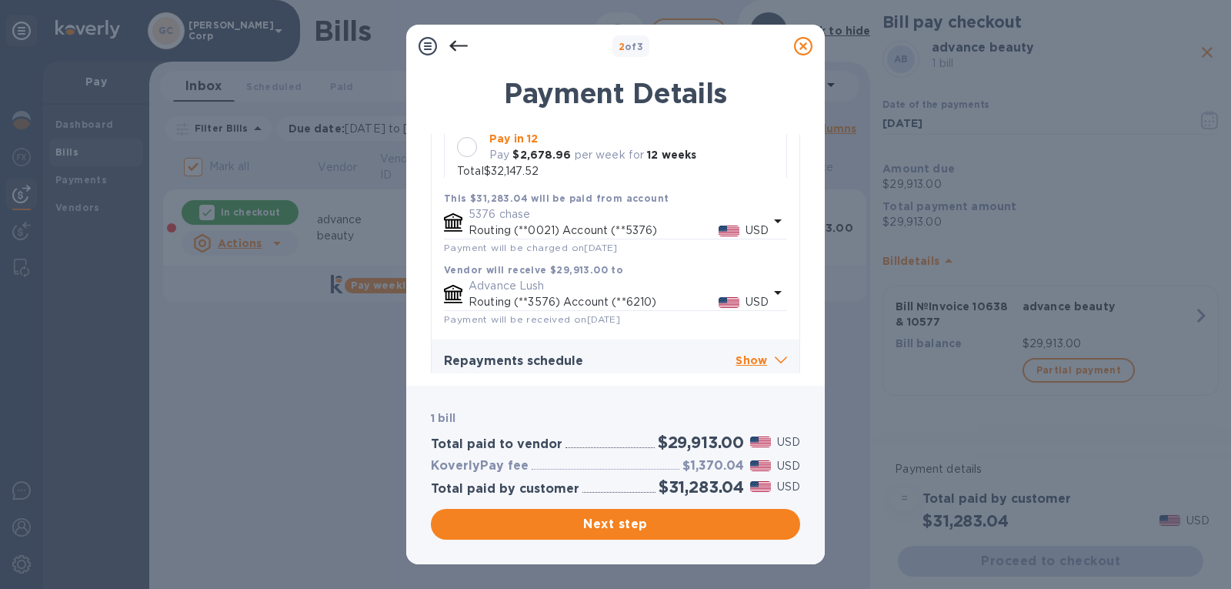
scroll to position [312, 0]
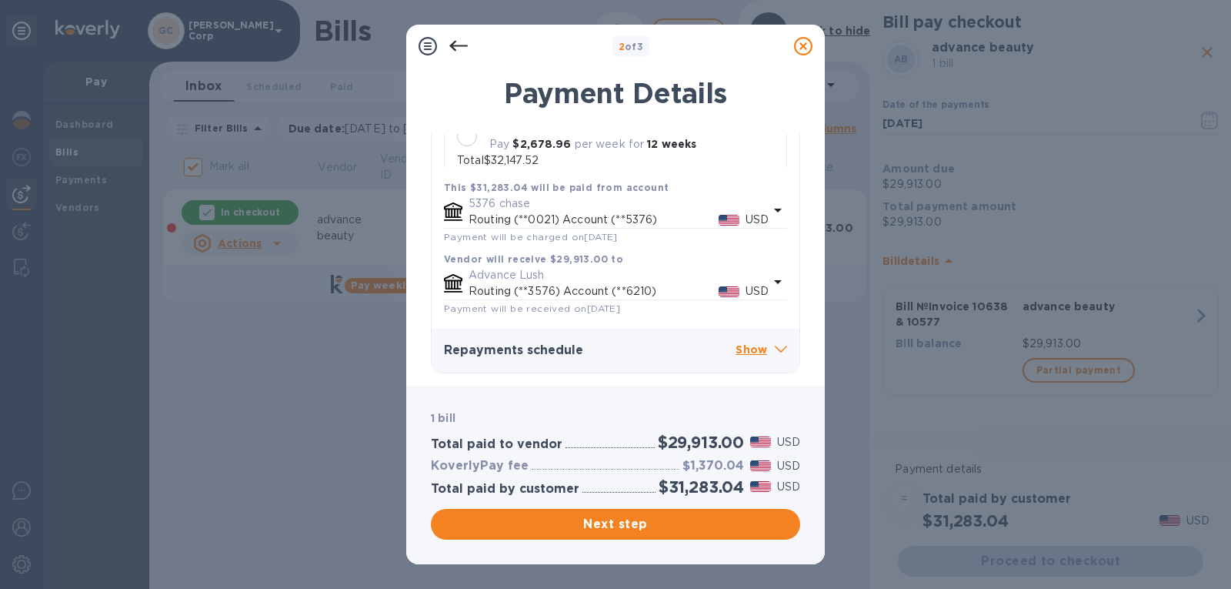
click at [802, 358] on div "Payment Details AB advance beauty 1 bill Pay weekly Bank account Select repayme…" at bounding box center [615, 221] width 418 height 327
click at [808, 45] on icon at bounding box center [803, 46] width 18 height 18
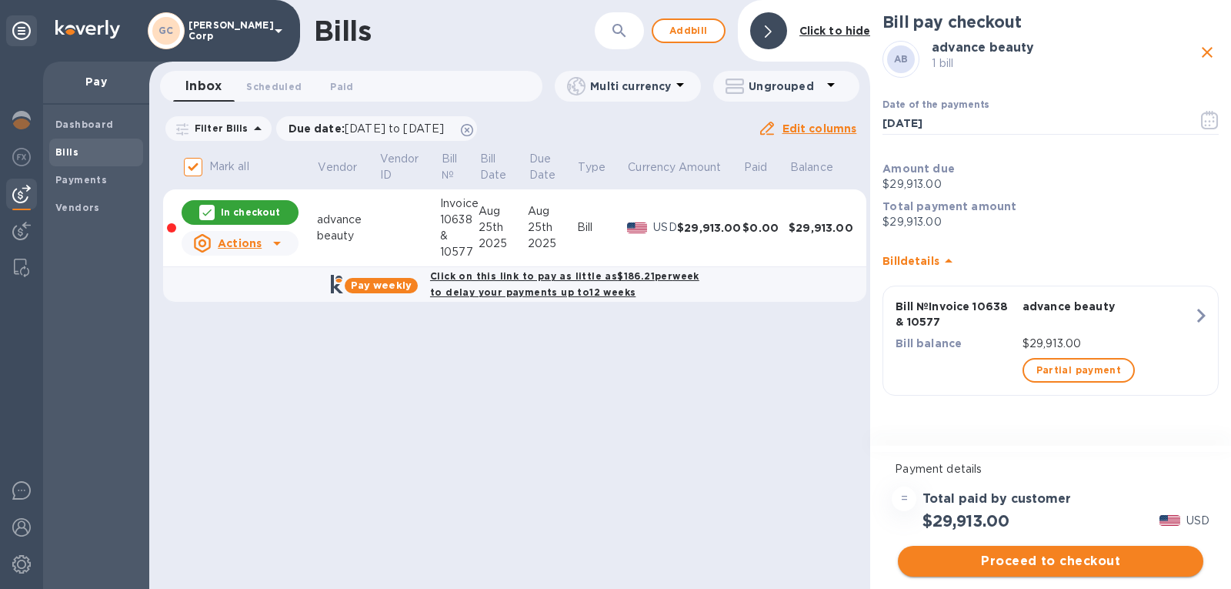
click at [1119, 571] on button "Proceed to checkout" at bounding box center [1050, 560] width 305 height 31
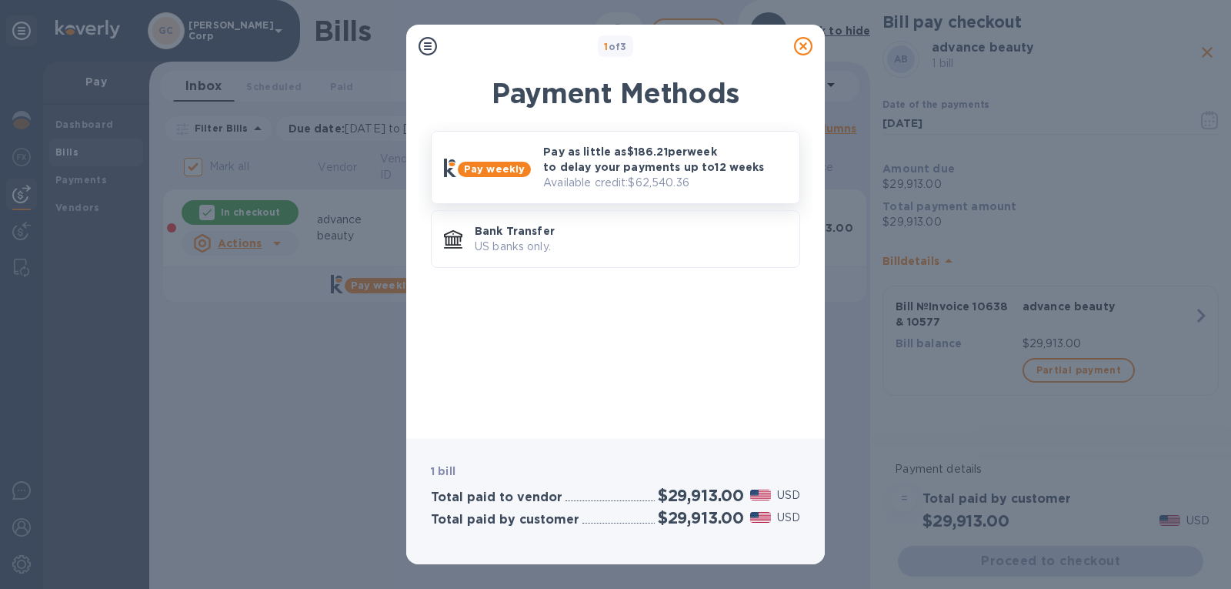
click at [501, 165] on b "Pay weekly" at bounding box center [494, 169] width 61 height 12
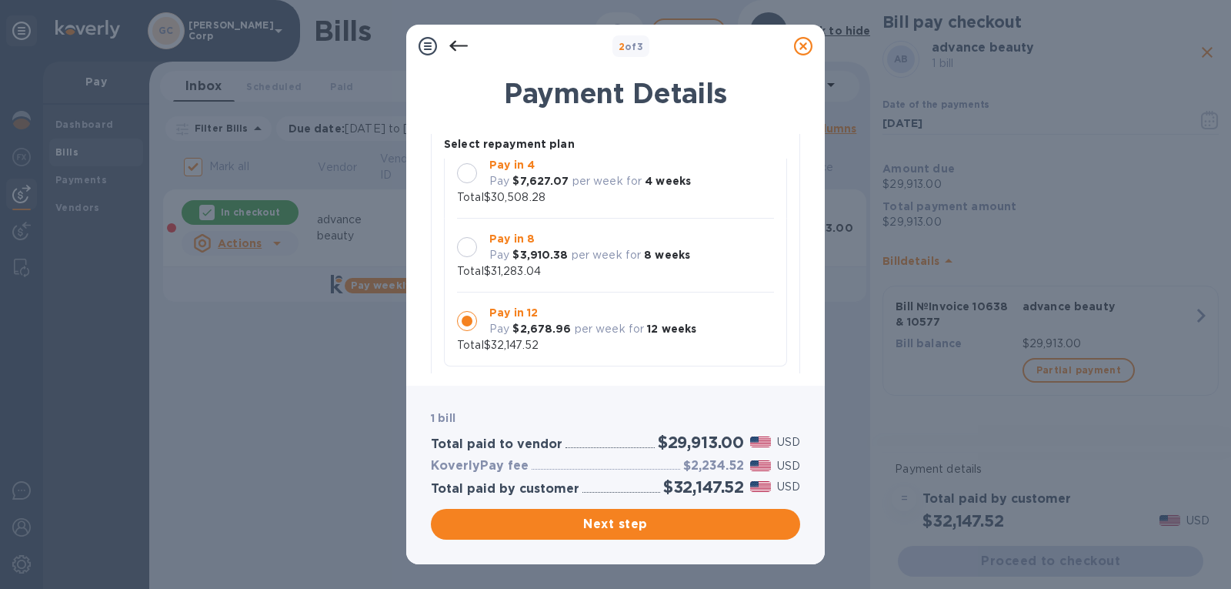
scroll to position [113, 0]
click at [466, 252] on div at bounding box center [467, 246] width 20 height 20
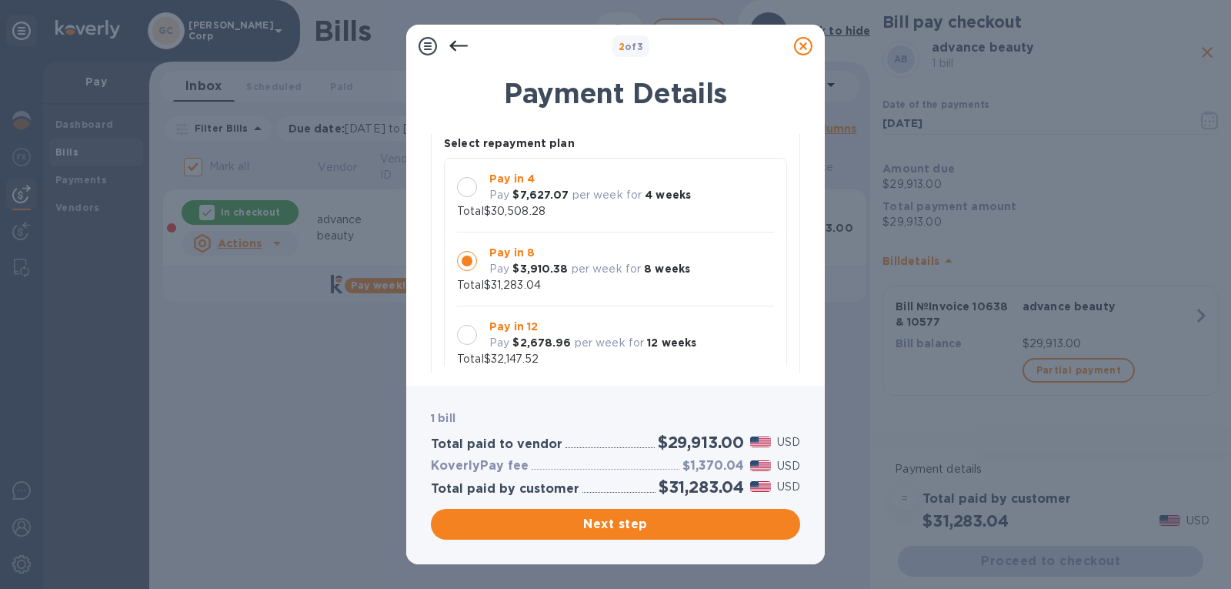
scroll to position [15, 0]
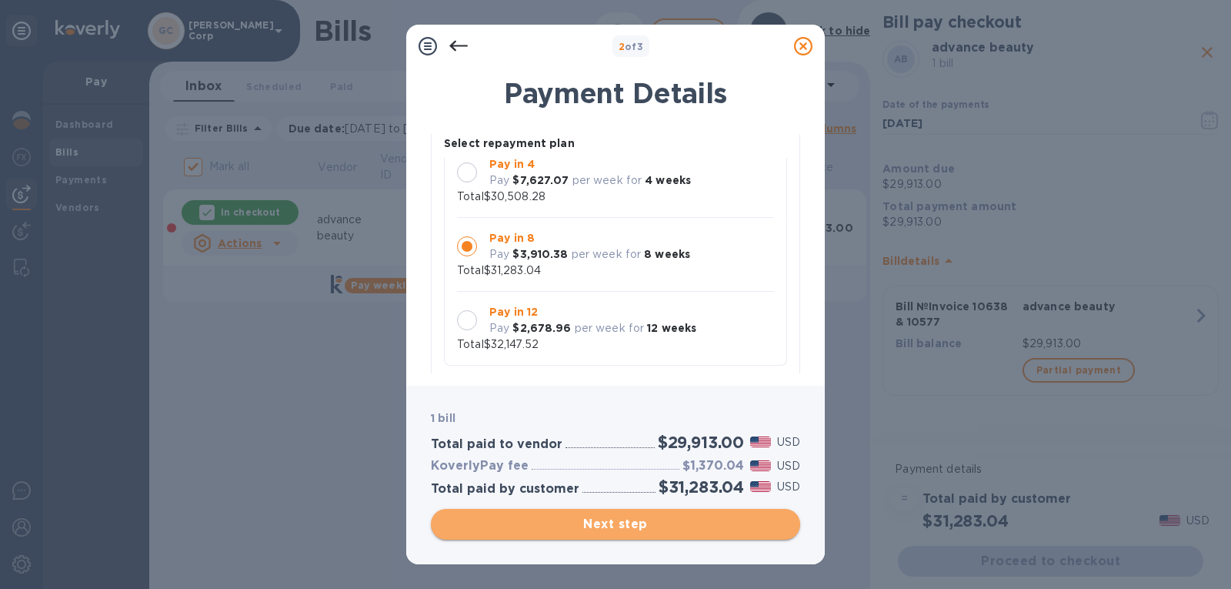
click at [465, 522] on span "Next step" at bounding box center [615, 524] width 345 height 18
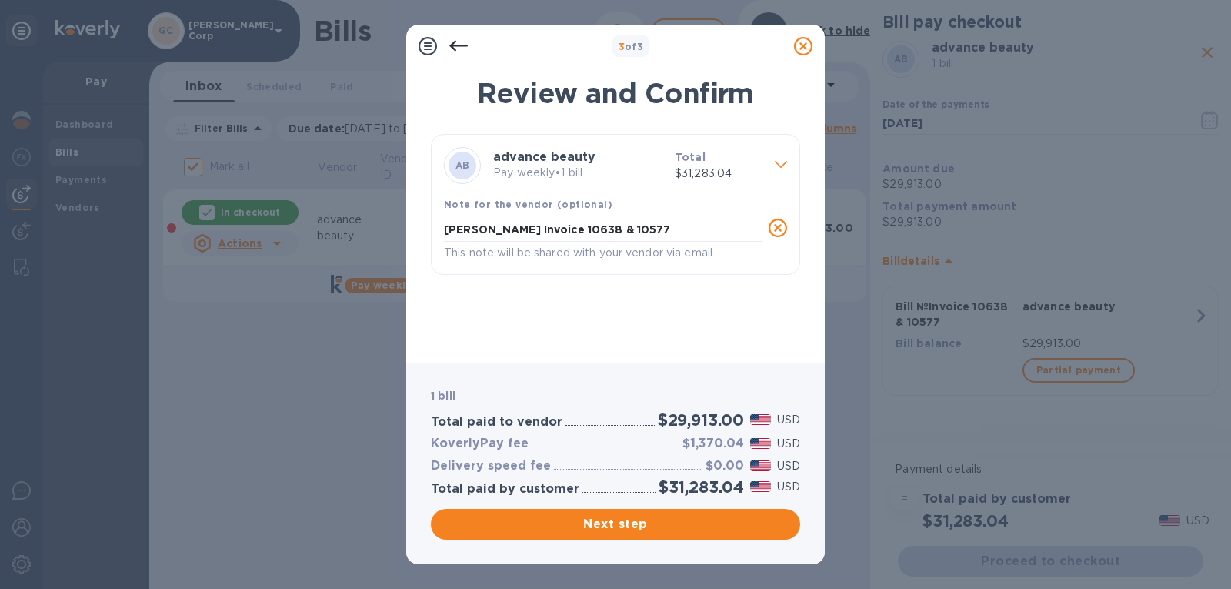
click at [705, 258] on p "This note will be shared with your vendor via email" at bounding box center [603, 253] width 318 height 18
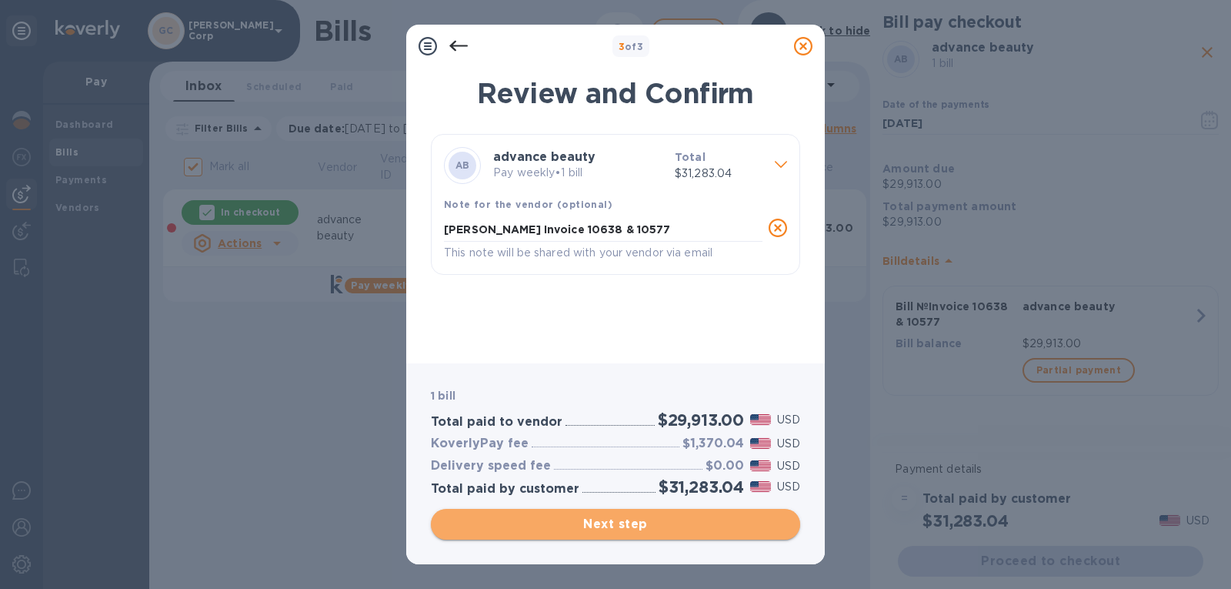
click at [607, 529] on span "Next step" at bounding box center [615, 524] width 345 height 18
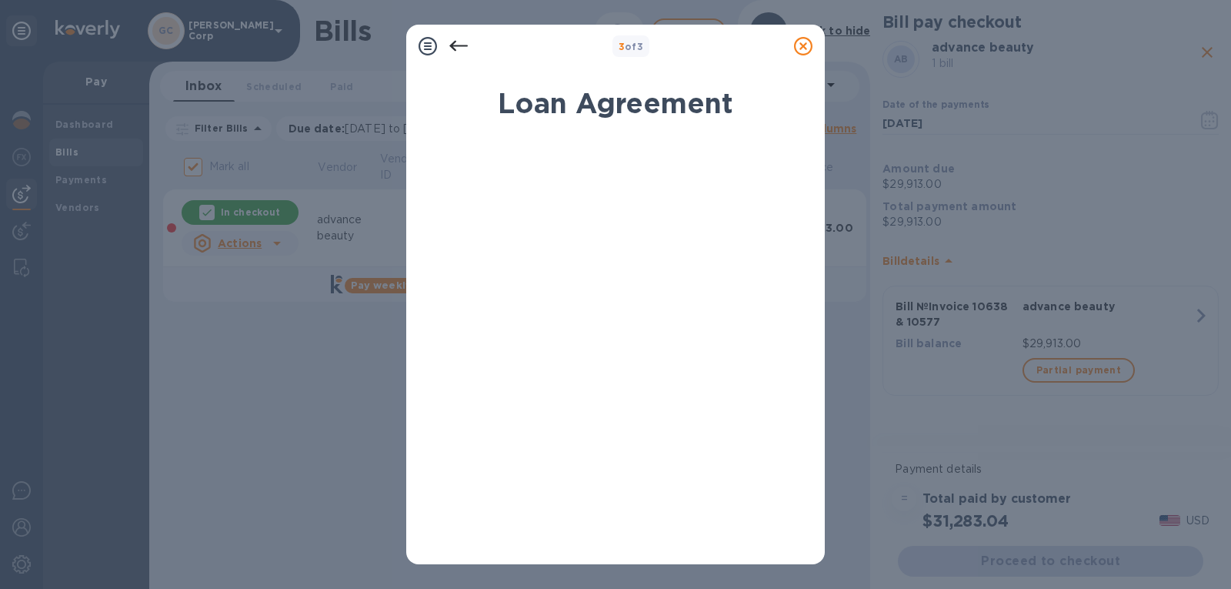
scroll to position [272, 0]
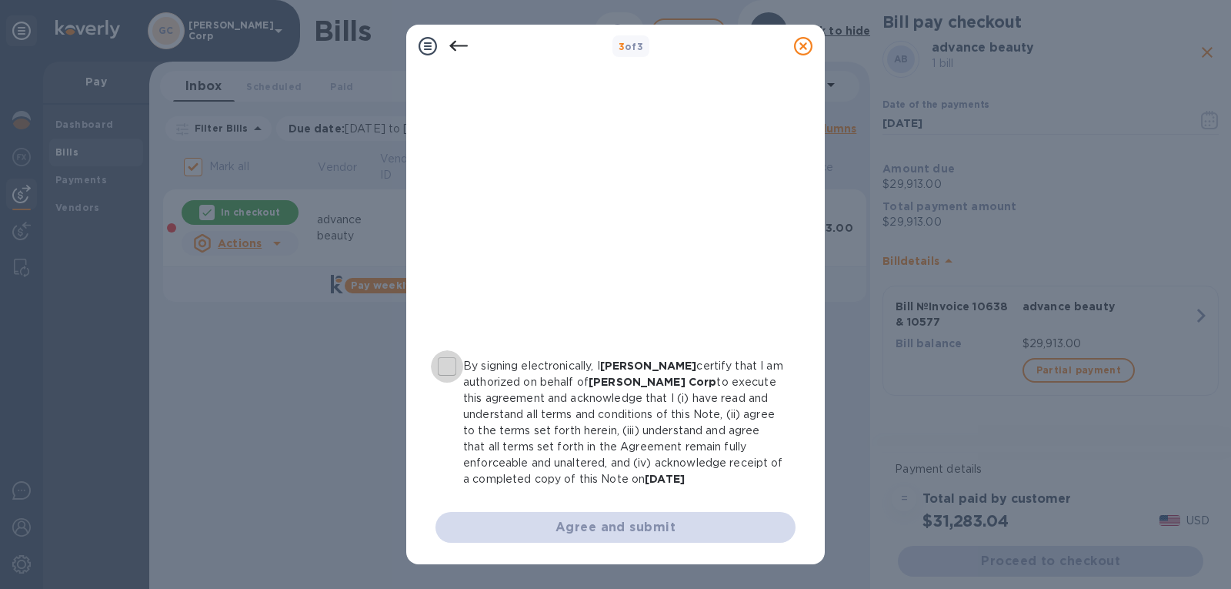
click at [458, 359] on input "By signing electronically, I [PERSON_NAME] certify that I am authorized on beha…" at bounding box center [447, 366] width 32 height 32
checkbox input "true"
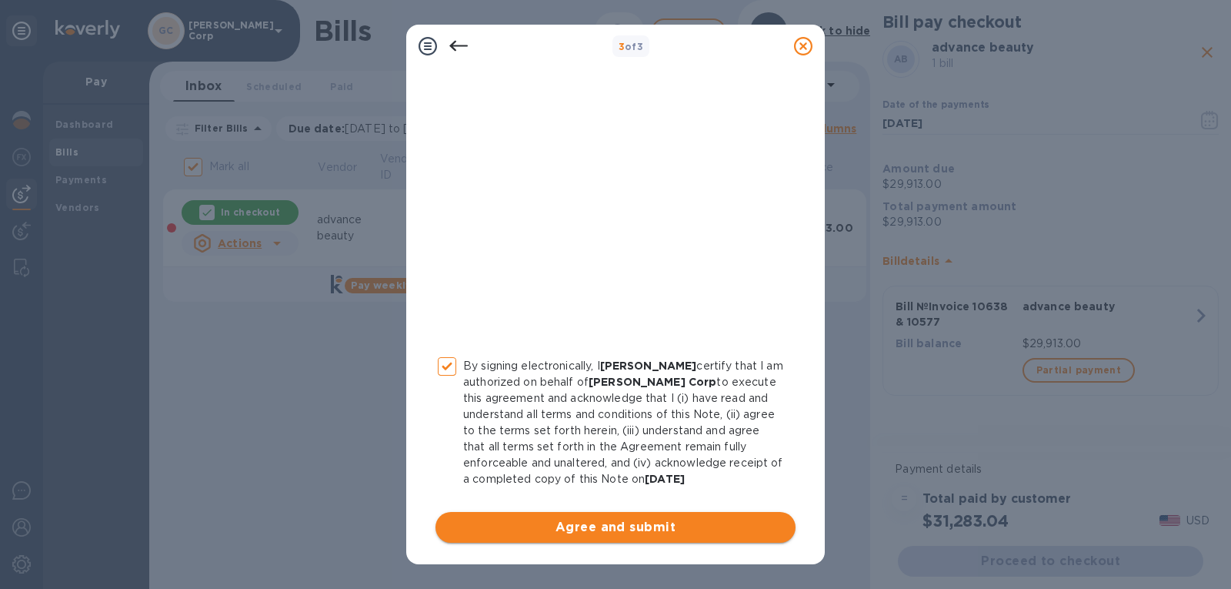
click at [544, 521] on span "Agree and submit" at bounding box center [615, 527] width 335 height 18
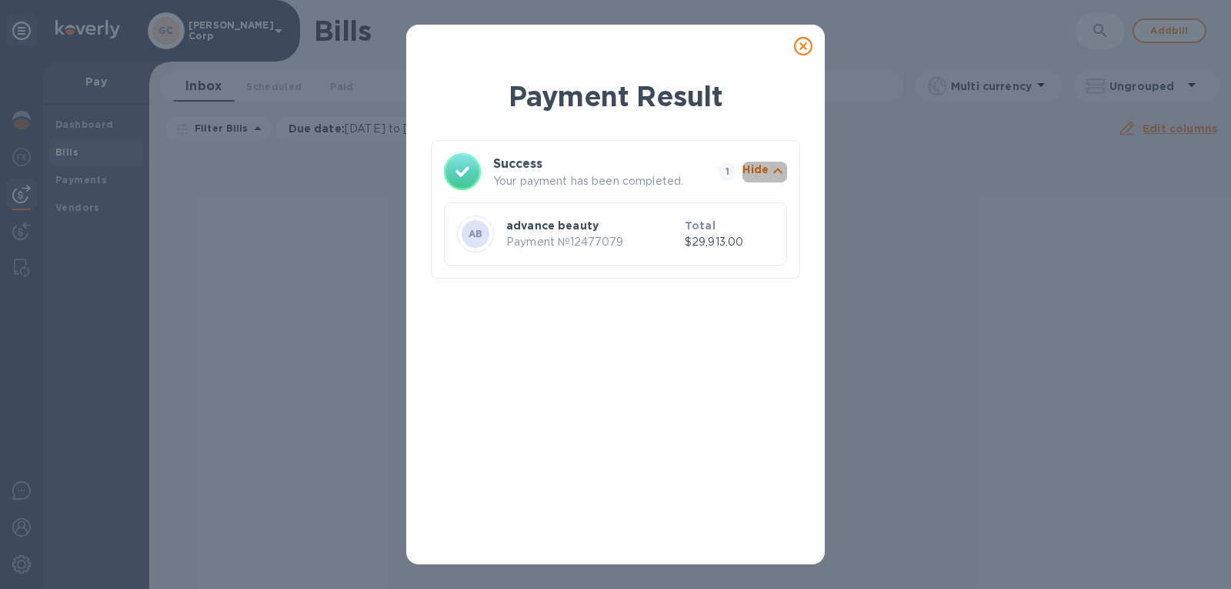
click at [763, 167] on p "Hide" at bounding box center [755, 169] width 26 height 15
click at [763, 167] on p "Show" at bounding box center [753, 169] width 32 height 15
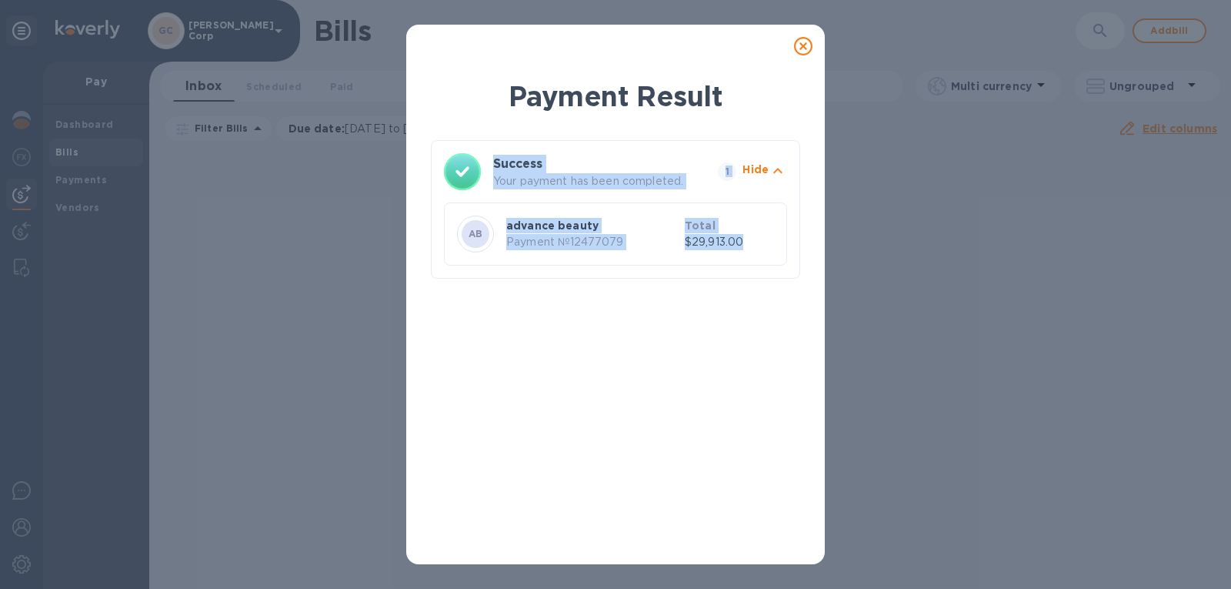
drag, startPoint x: 766, startPoint y: 252, endPoint x: 456, endPoint y: 153, distance: 325.5
click at [456, 153] on div "Success Your payment has been completed. 1 Hide AB advance beauty Payment № 124…" at bounding box center [615, 209] width 369 height 138
copy div "Success Your payment has been completed. 1 Hide AB advance beauty Payment № 124…"
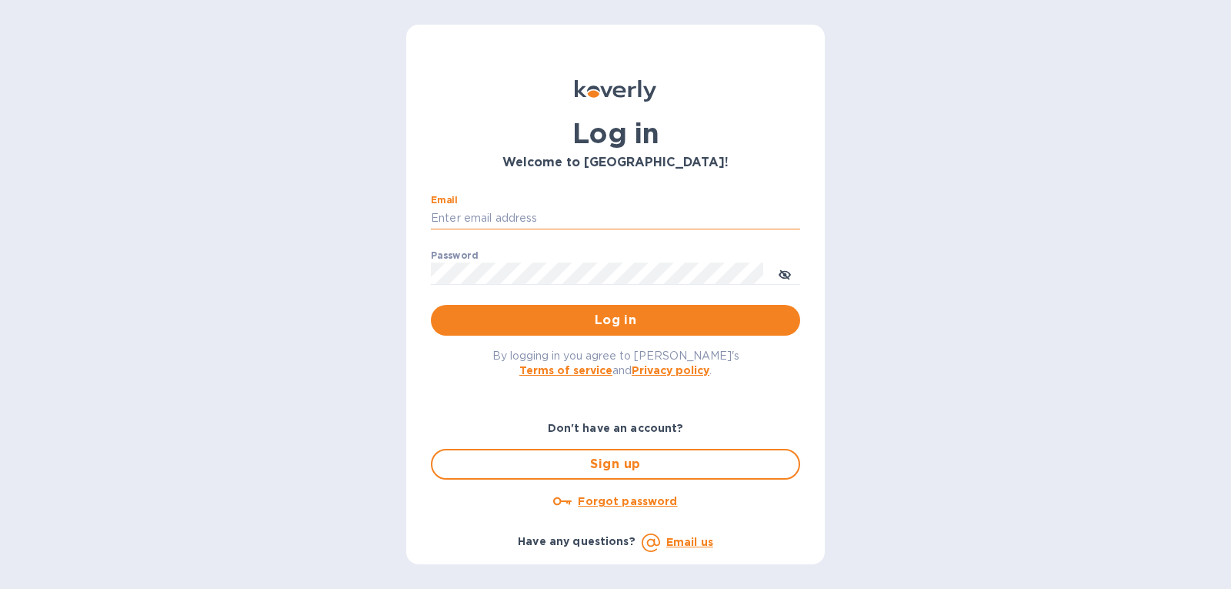
click at [543, 209] on input "Email" at bounding box center [615, 218] width 369 height 23
